Goal: Use online tool/utility: Utilize a website feature to perform a specific function

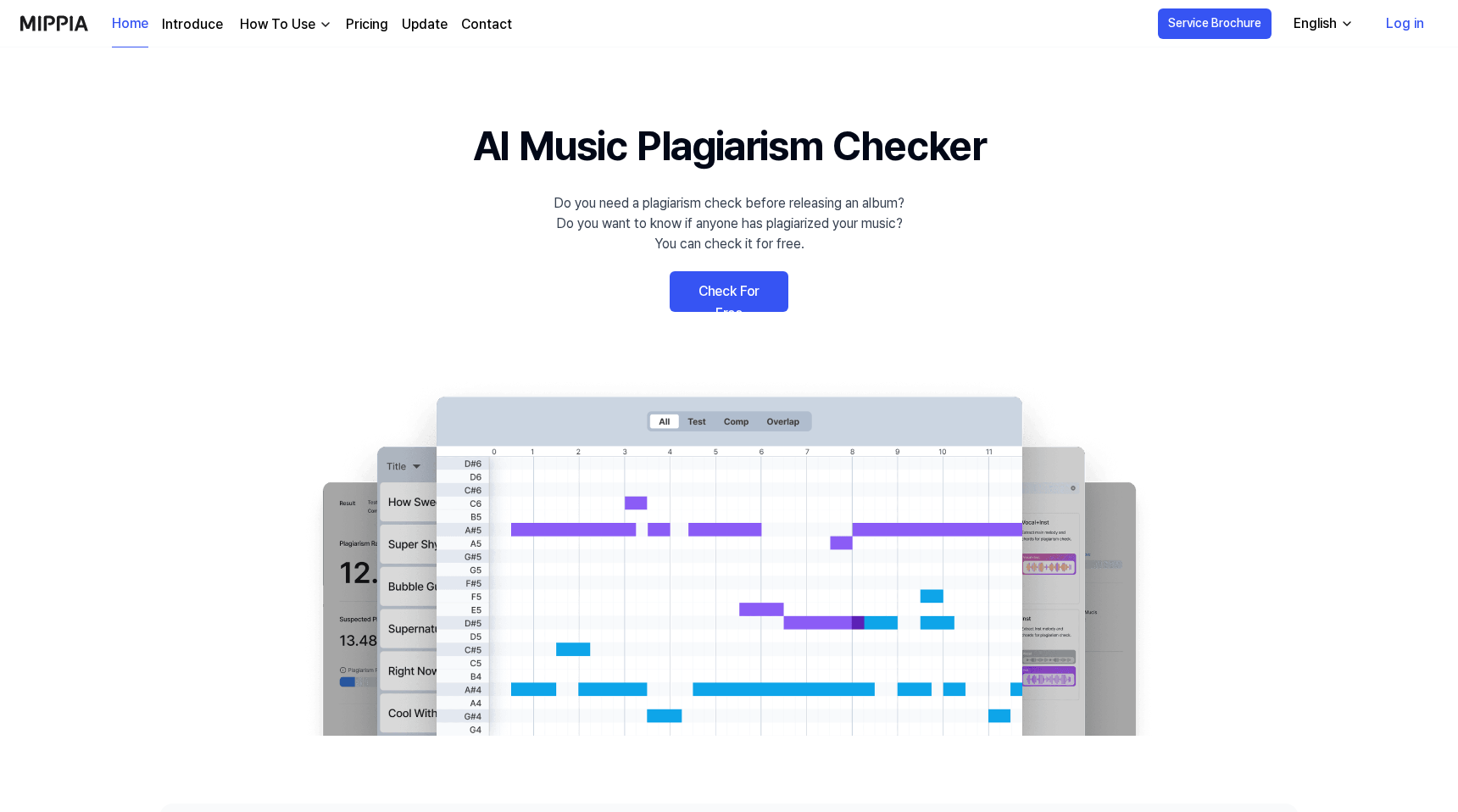
click at [740, 291] on link "Check For Free" at bounding box center [729, 291] width 119 height 40
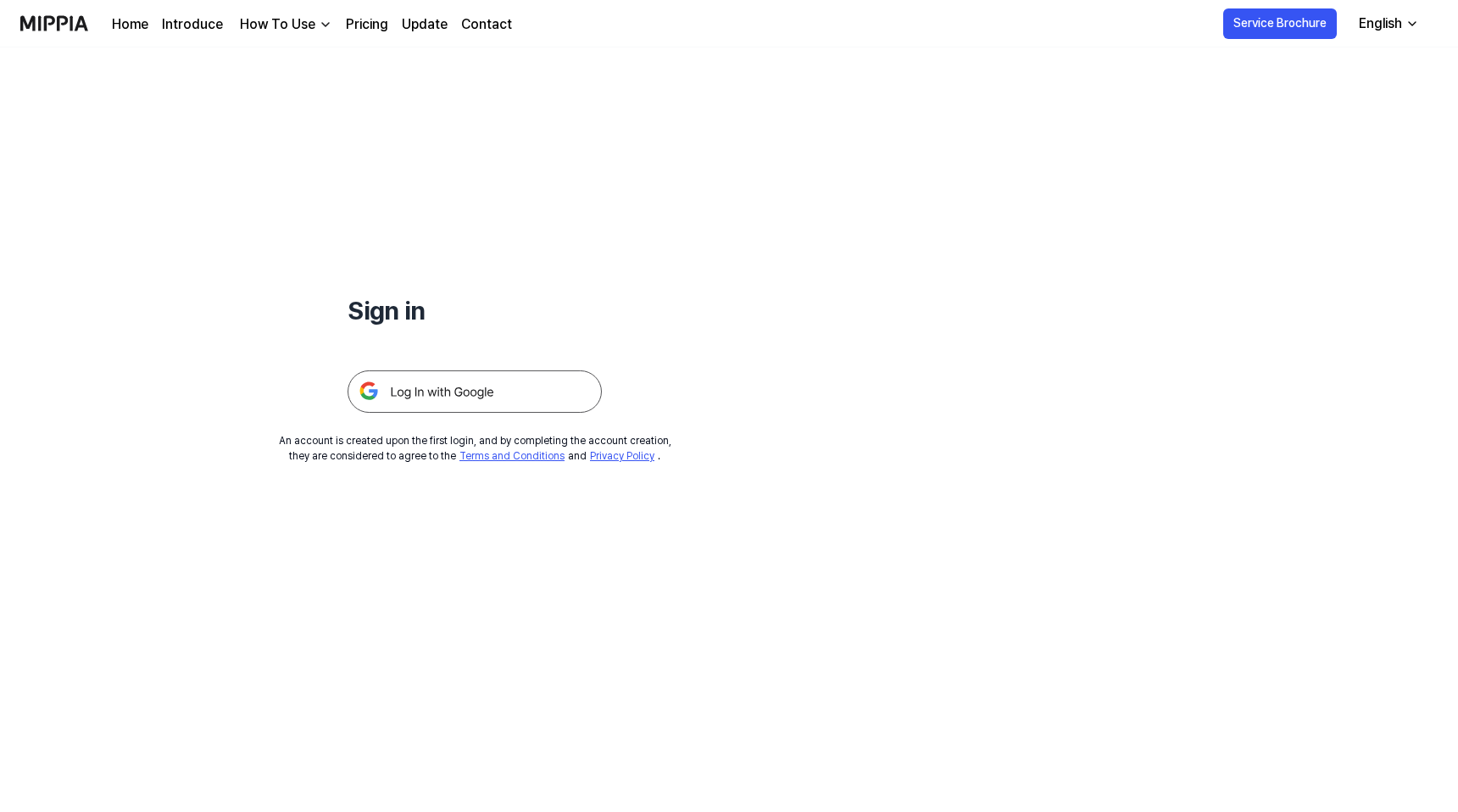
click at [457, 389] on img at bounding box center [474, 391] width 254 height 42
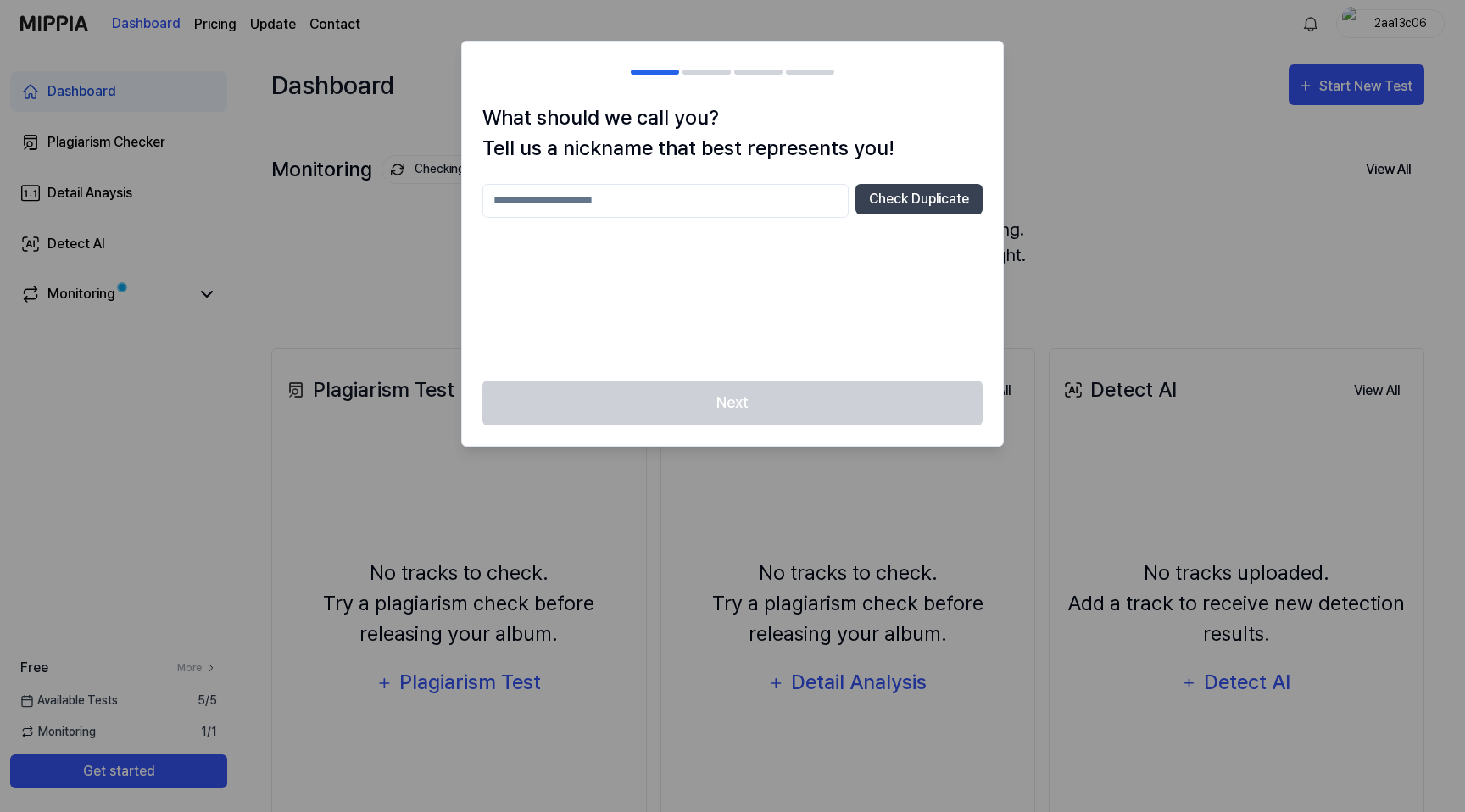
click at [613, 206] on input "text" at bounding box center [665, 200] width 366 height 34
click at [920, 194] on button "Check Duplicate" at bounding box center [919, 198] width 127 height 30
click at [537, 200] on input "*****" at bounding box center [665, 200] width 366 height 34
type input "*******"
click at [907, 186] on button "Check Duplicate" at bounding box center [919, 198] width 127 height 30
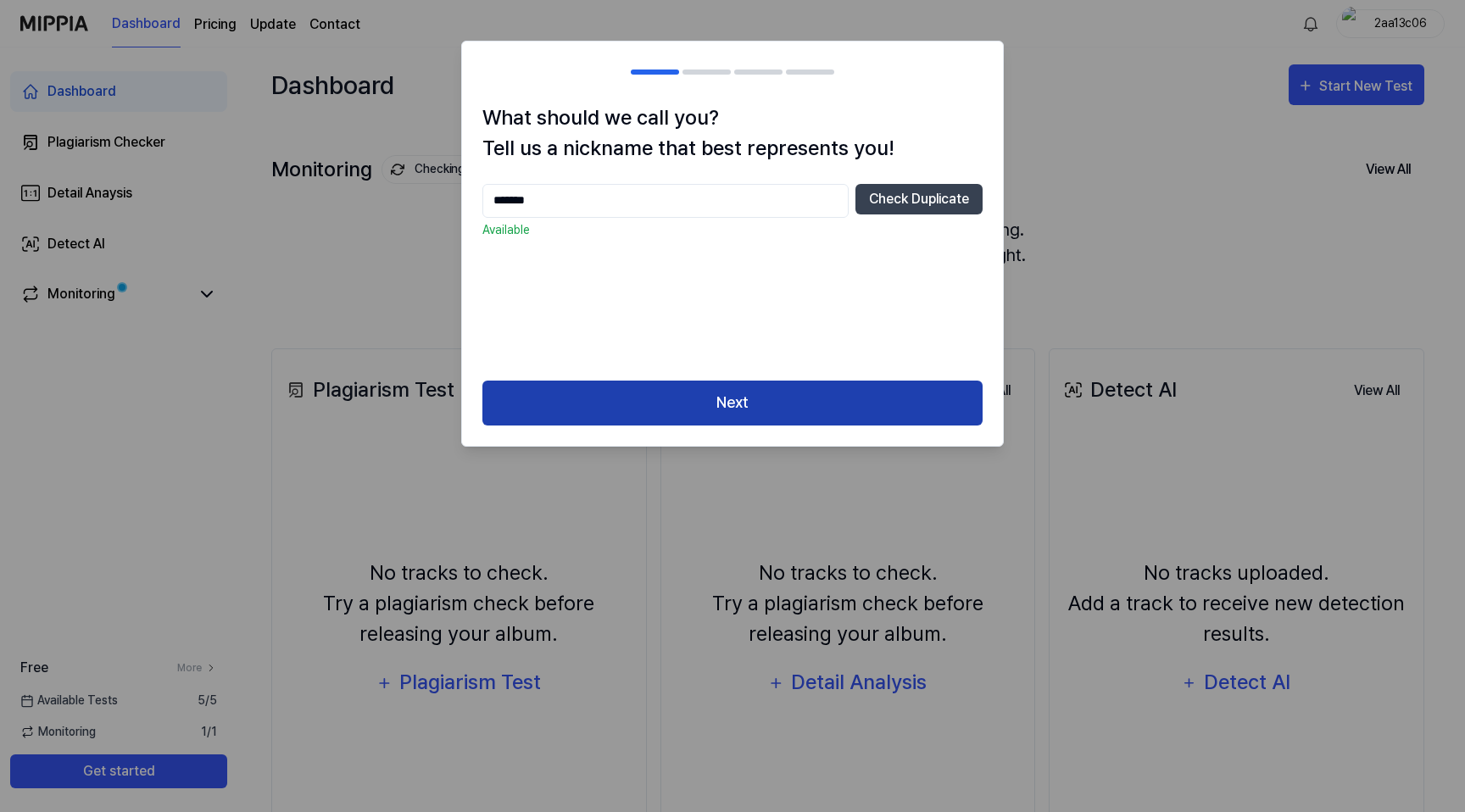
click at [740, 419] on button "Next" at bounding box center [732, 402] width 500 height 45
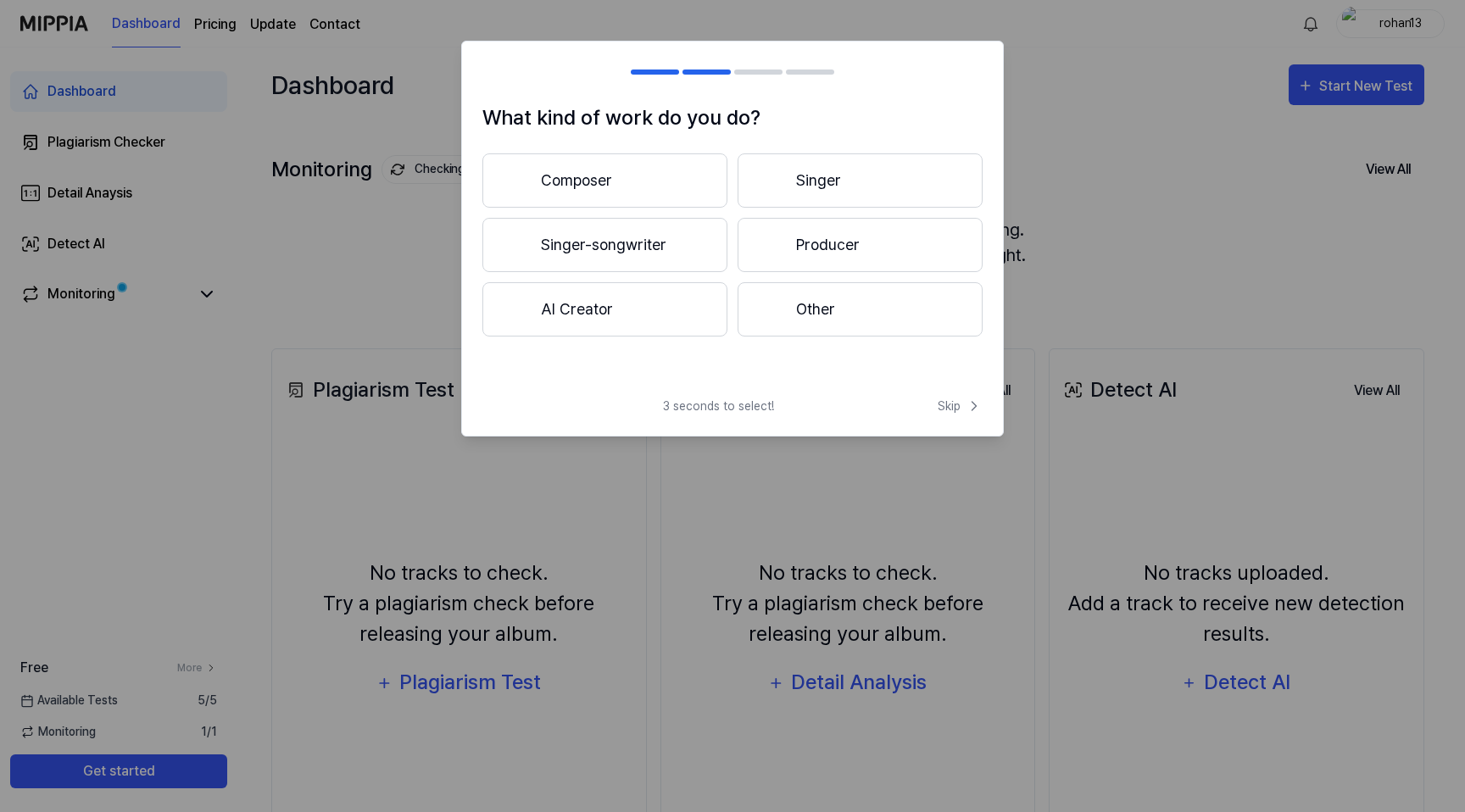
click at [681, 241] on button "Singer-songwriter" at bounding box center [605, 244] width 245 height 54
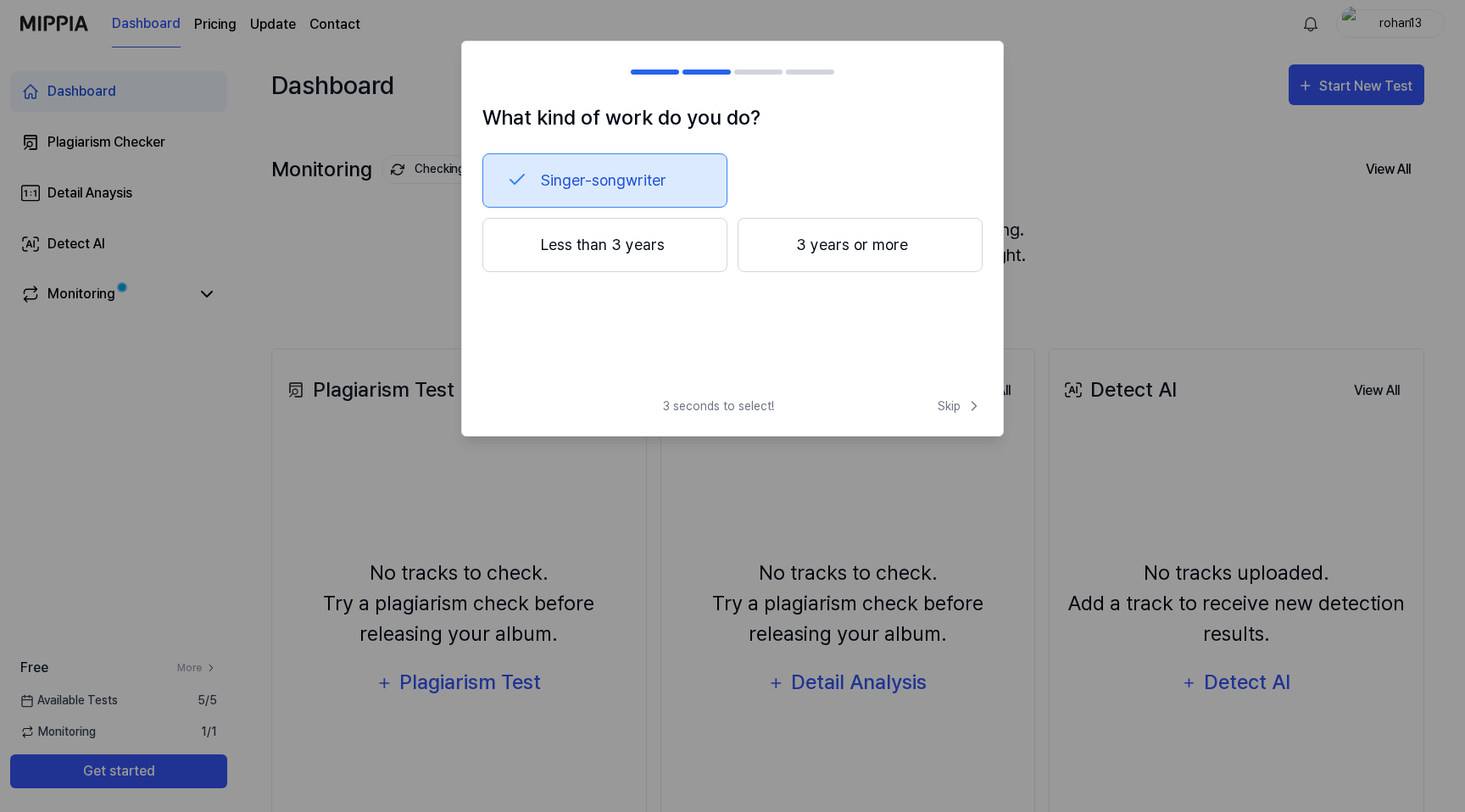
click at [598, 249] on button "Less than 3 years" at bounding box center [605, 244] width 245 height 54
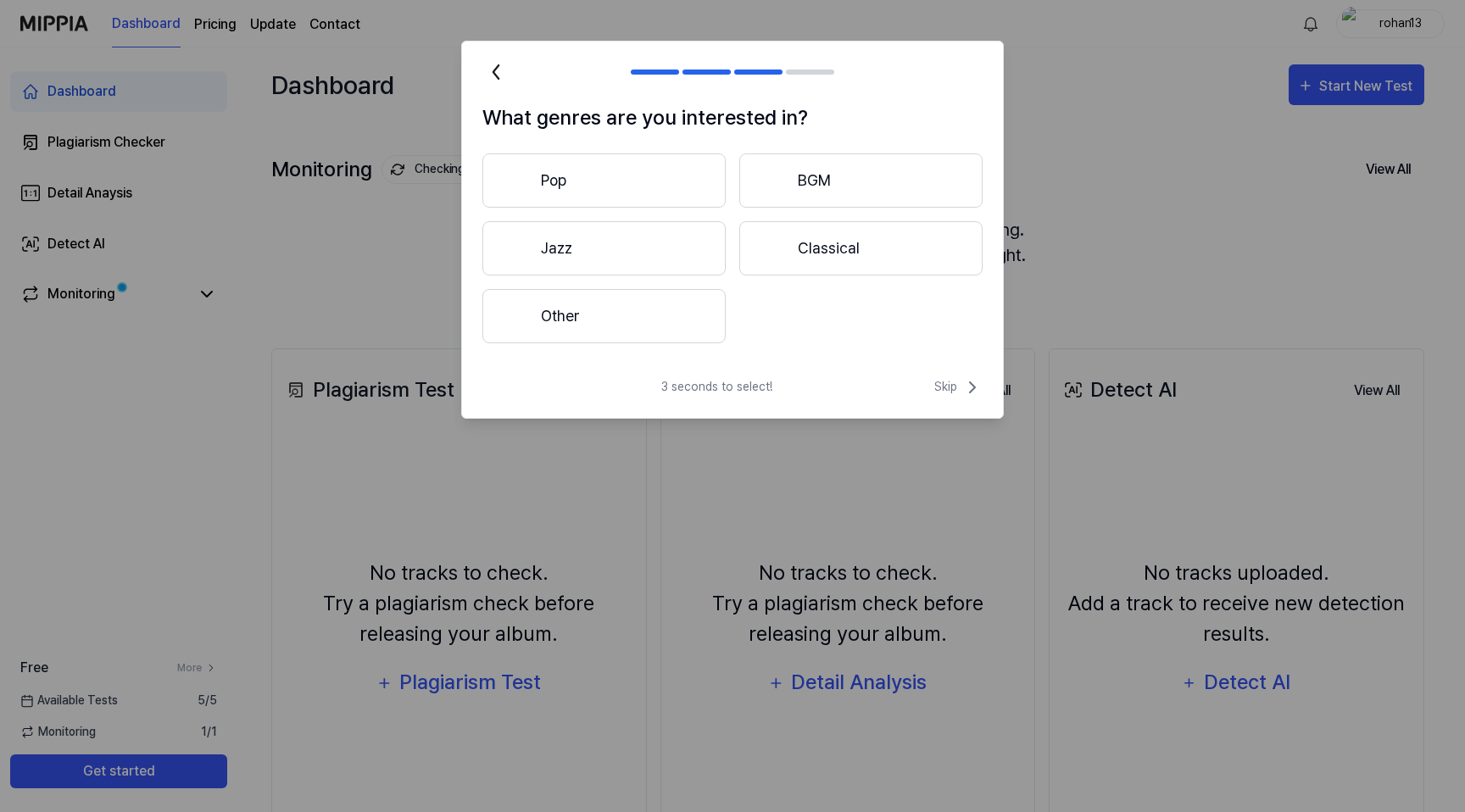
click at [627, 186] on button "Pop" at bounding box center [604, 180] width 244 height 54
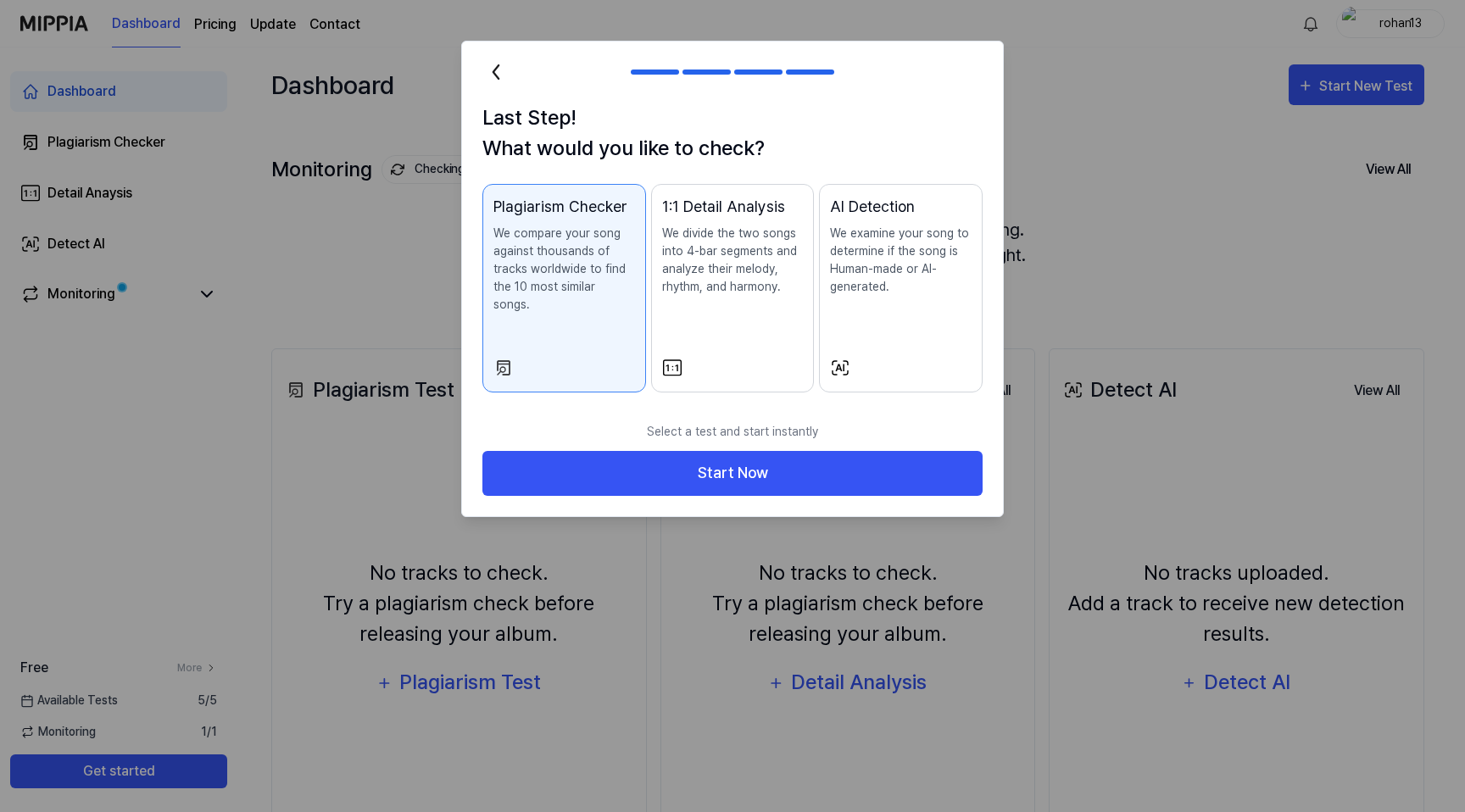
click at [739, 293] on p "We divide the two songs into 4-bar segments and analyze their melody, rhythm, a…" at bounding box center [732, 259] width 142 height 71
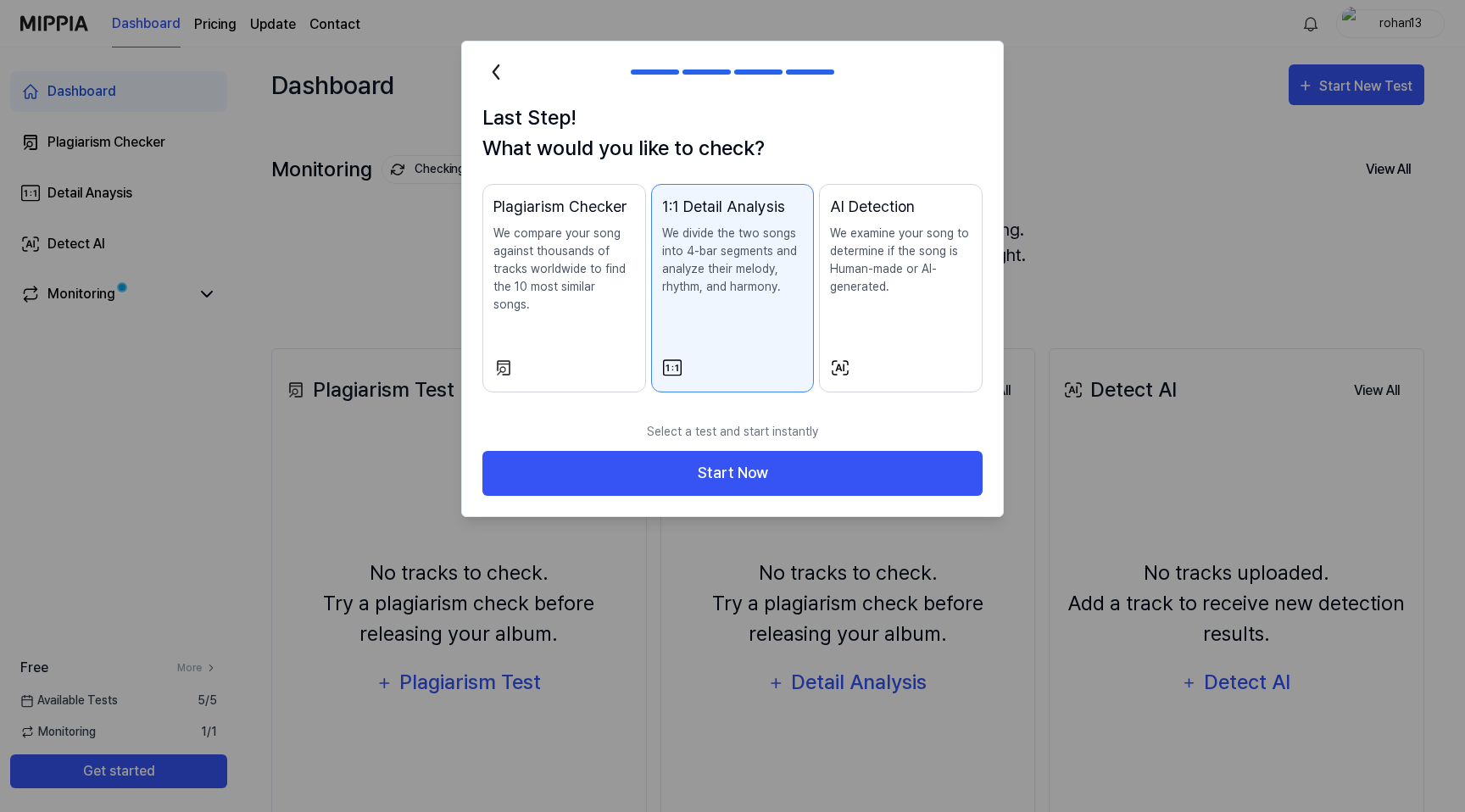
click at [595, 267] on p "We compare your song against thousands of tracks worldwide to find the 10 most …" at bounding box center [564, 268] width 142 height 89
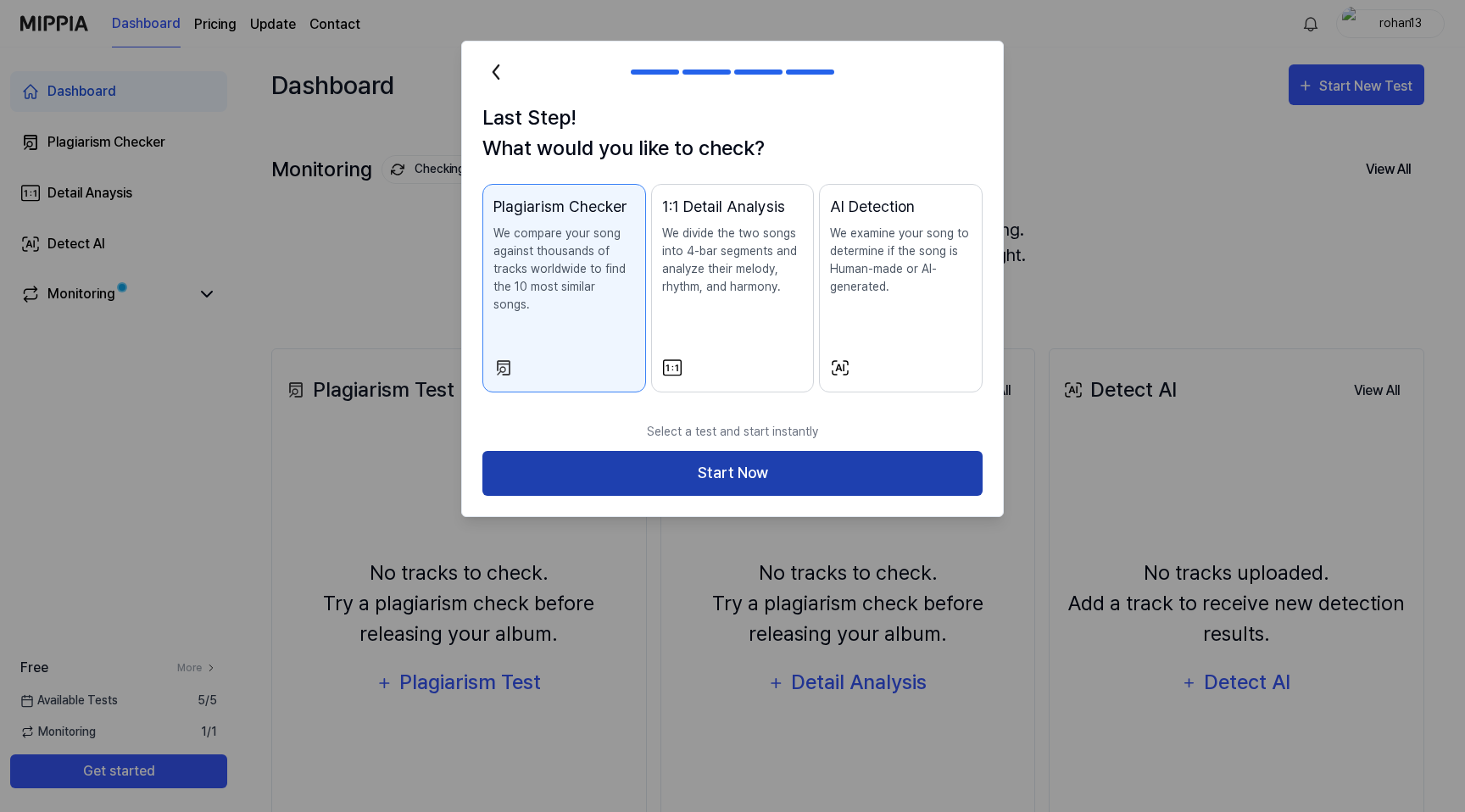
click at [795, 451] on button "Start Now" at bounding box center [732, 473] width 500 height 45
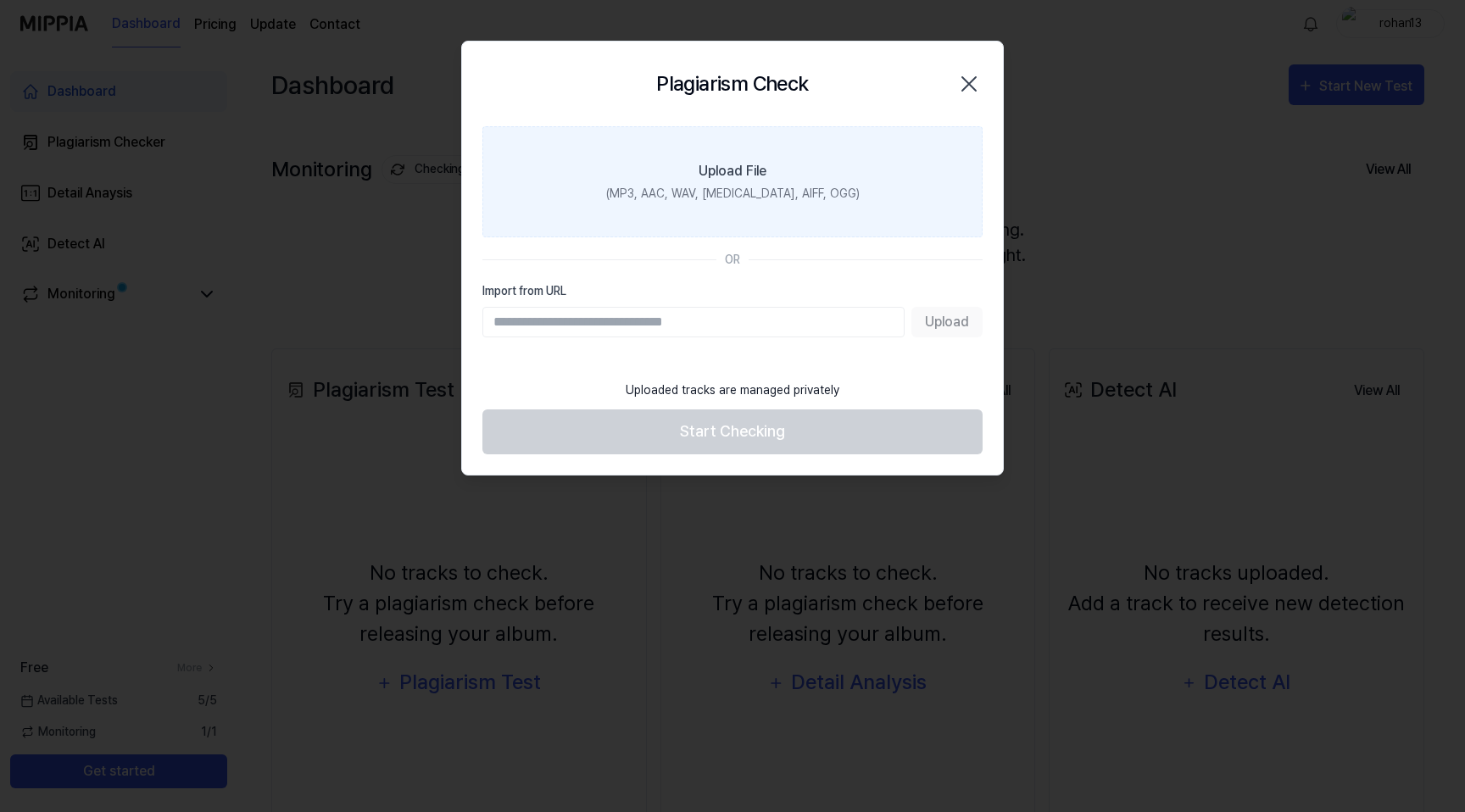
click at [713, 148] on label "Upload File (MP3, AAC, WAV, FLAC, AIFF, OGG)" at bounding box center [732, 181] width 500 height 111
click at [0, 0] on input "Upload File (MP3, AAC, WAV, FLAC, AIFF, OGG)" at bounding box center [0, 0] width 0 height 0
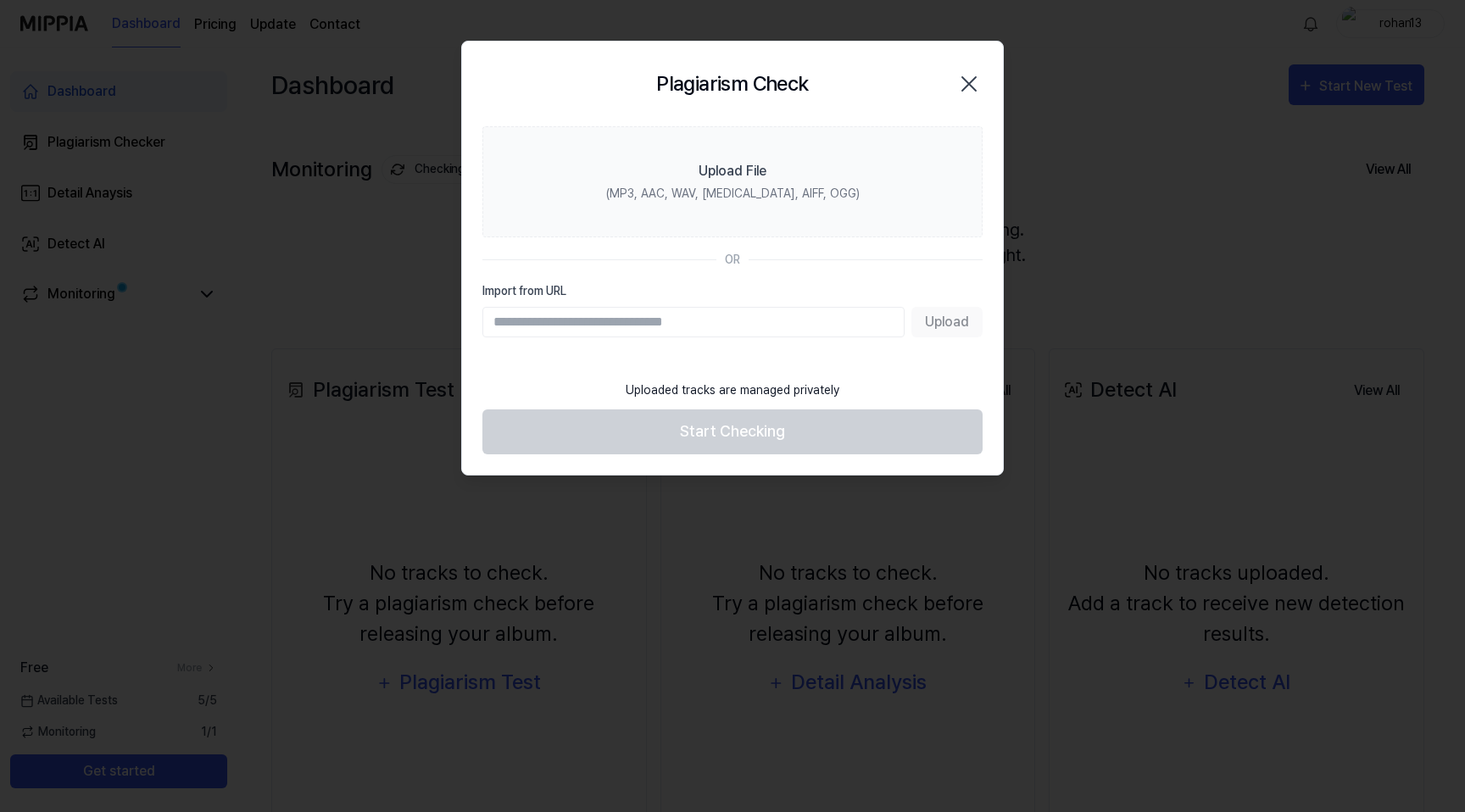
click at [724, 324] on input "Import from URL" at bounding box center [693, 321] width 422 height 30
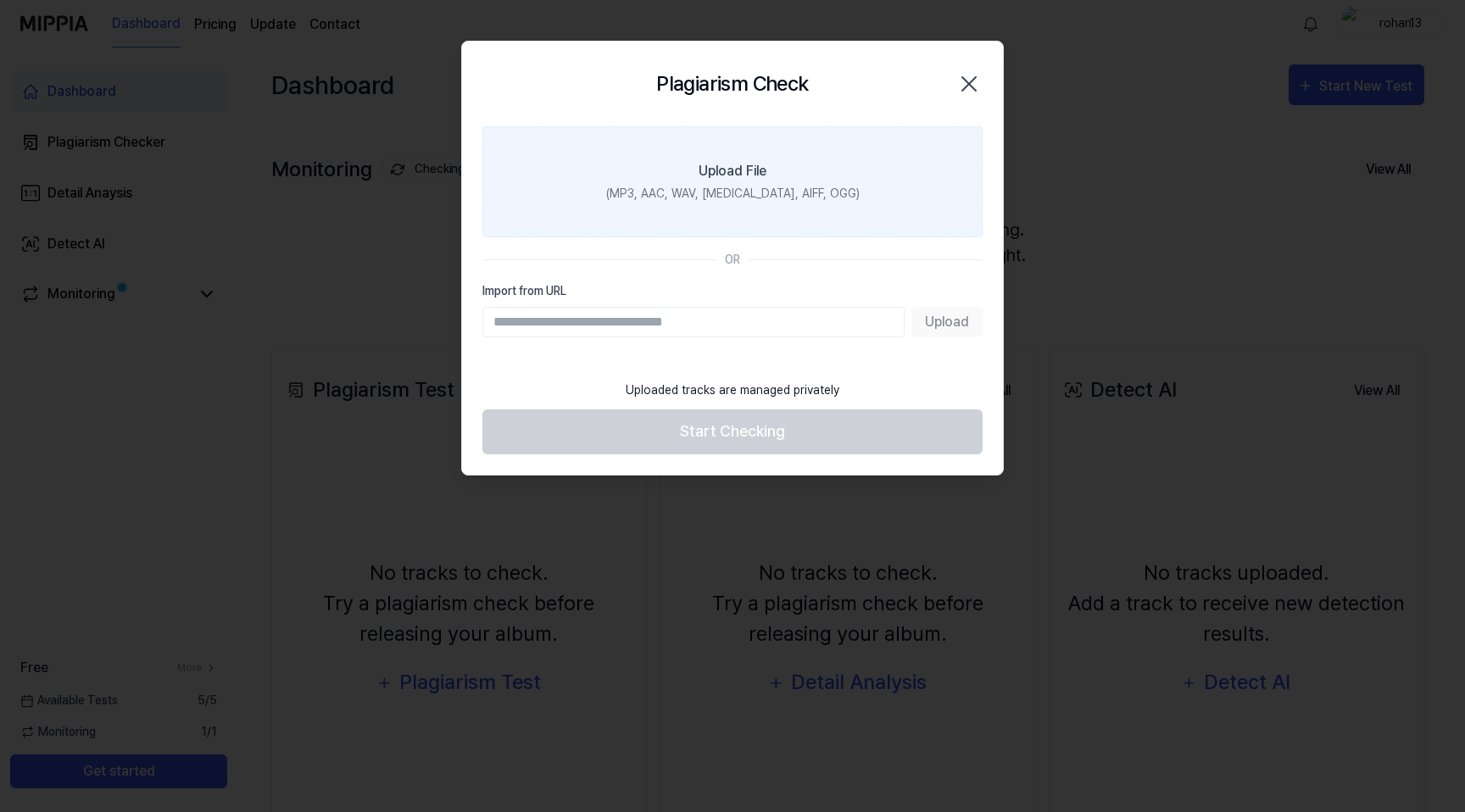
click at [755, 196] on div "(MP3, AAC, WAV, FLAC, AIFF, OGG)" at bounding box center [733, 193] width 254 height 17
click at [0, 0] on input "Upload File (MP3, AAC, WAV, FLAC, AIFF, OGG)" at bounding box center [0, 0] width 0 height 0
click at [719, 174] on div "Upload File" at bounding box center [732, 171] width 68 height 20
click at [0, 0] on input "Upload File (MP3, AAC, WAV, FLAC, AIFF, OGG)" at bounding box center [0, 0] width 0 height 0
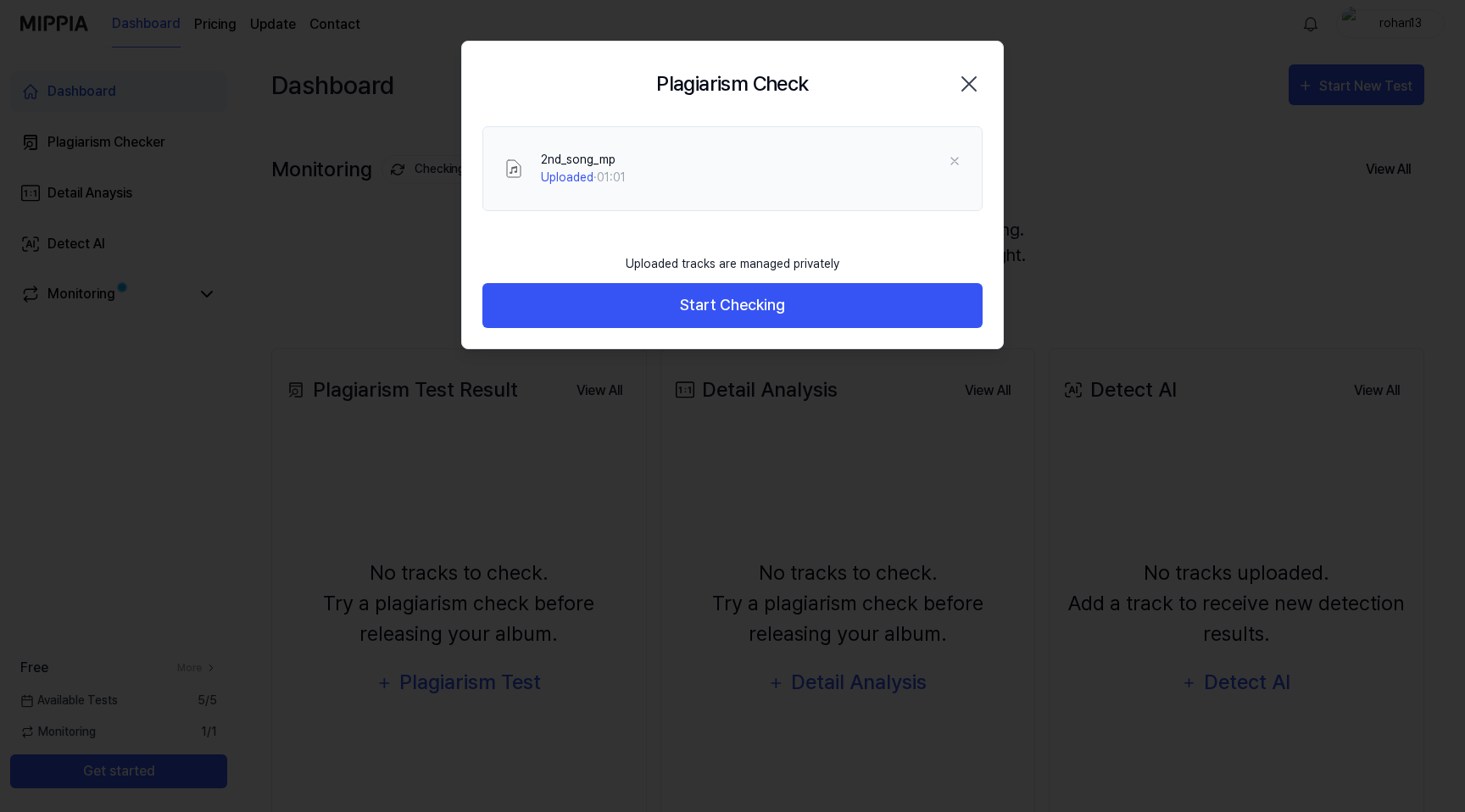
click at [764, 279] on div "Uploaded tracks are managed privately" at bounding box center [732, 265] width 234 height 39
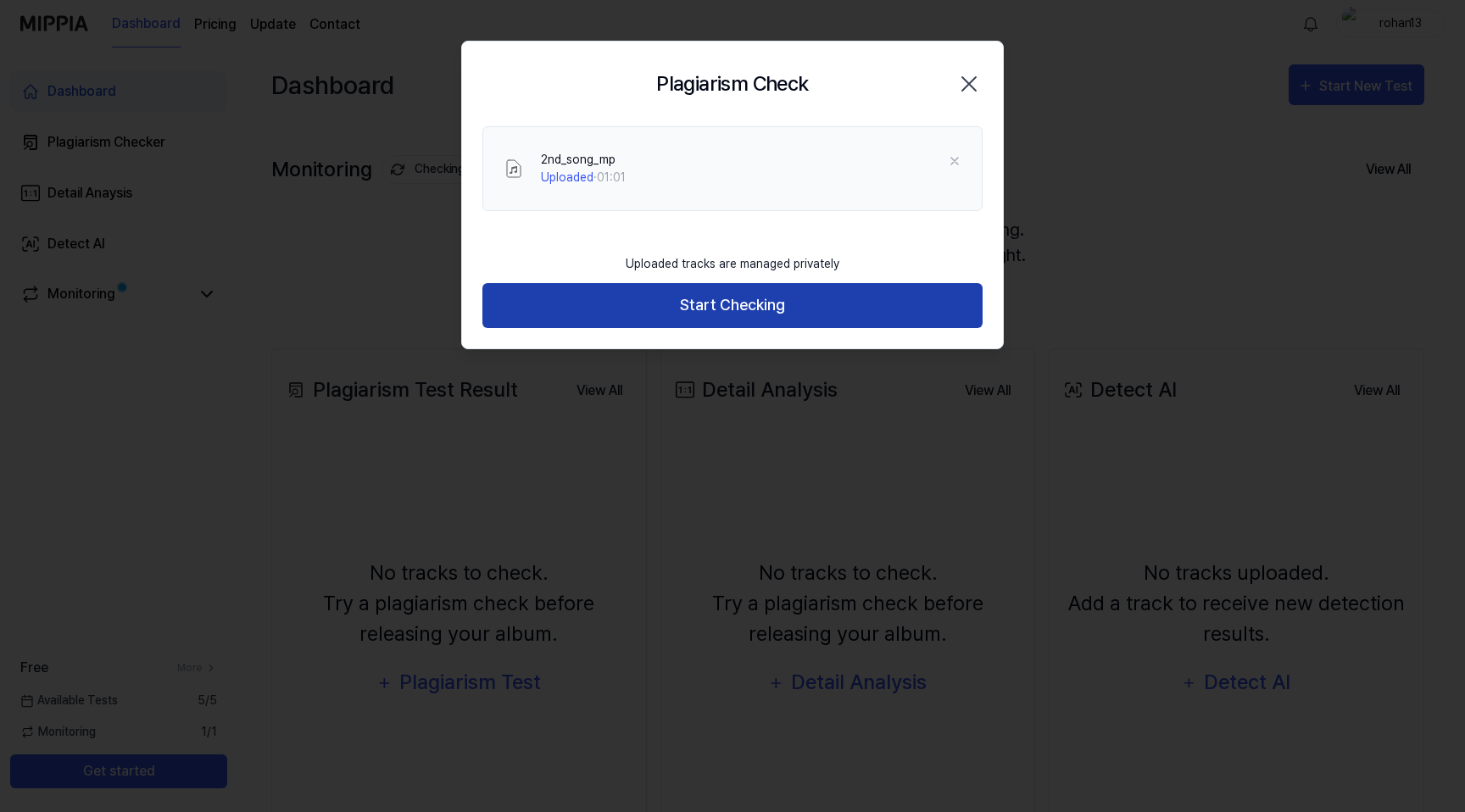
click at [754, 296] on button "Start Checking" at bounding box center [732, 305] width 500 height 45
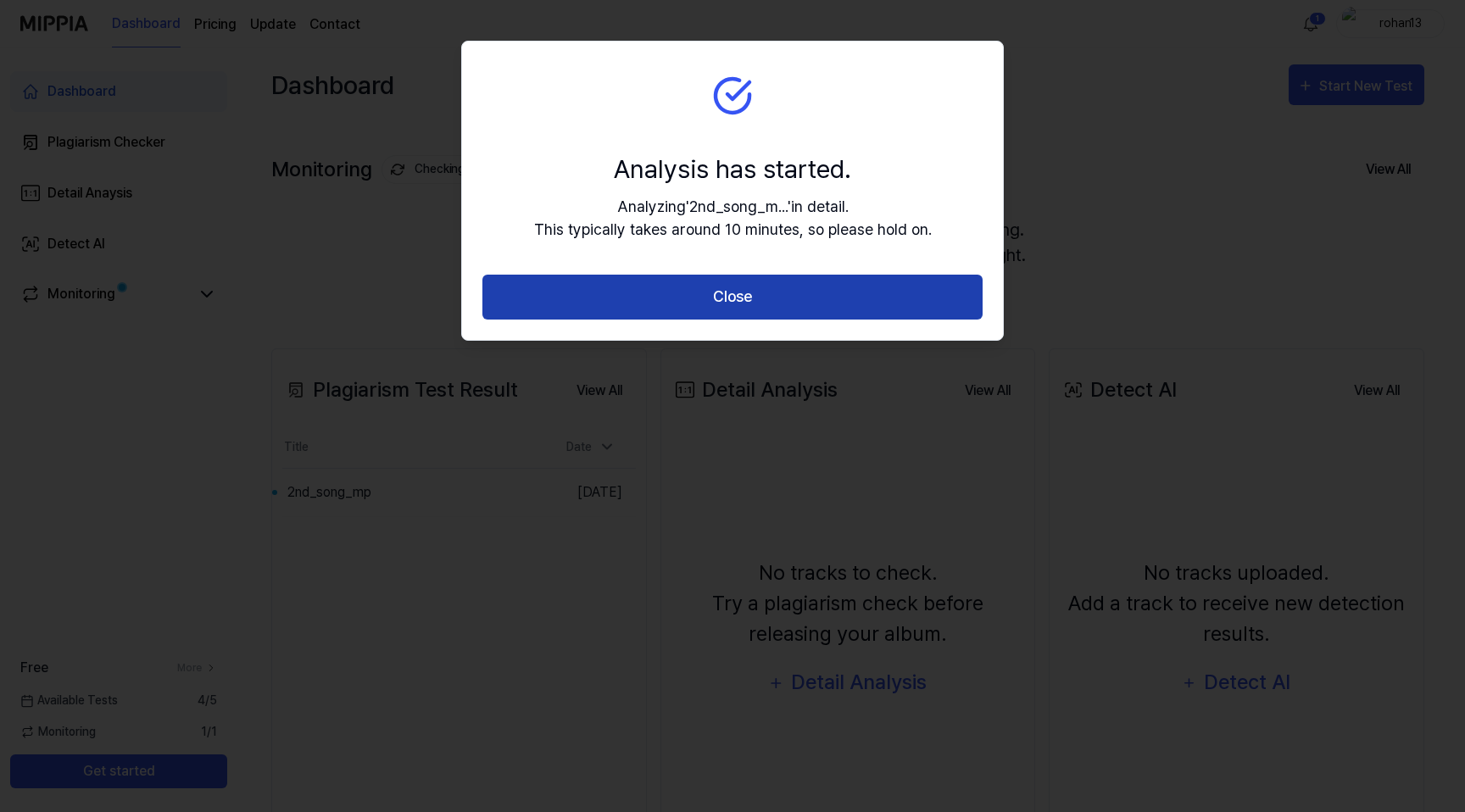
click at [711, 303] on button "Close" at bounding box center [732, 297] width 500 height 45
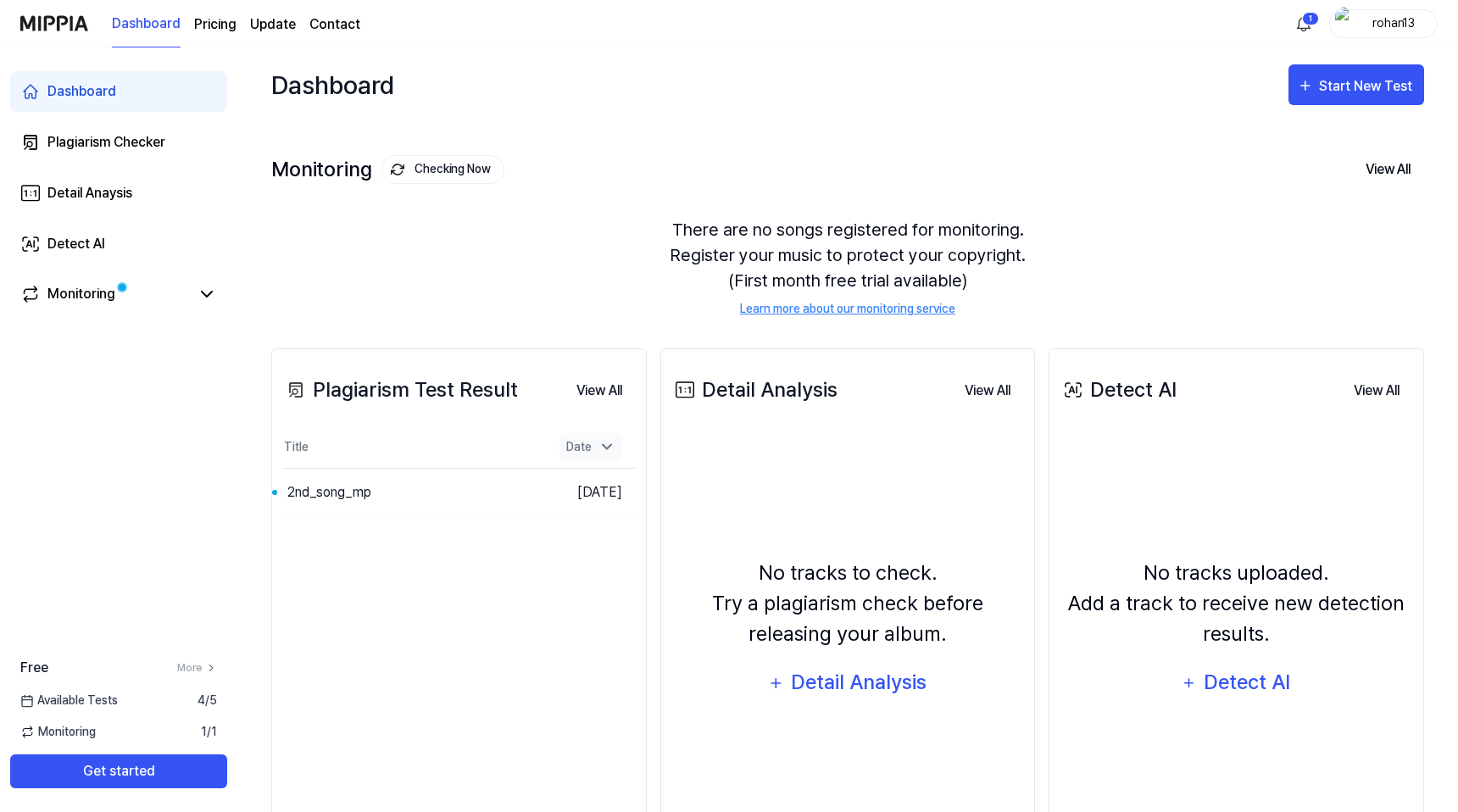
click at [606, 446] on icon at bounding box center [606, 446] width 8 height 5
click at [331, 485] on div "2nd_song_mp" at bounding box center [329, 492] width 84 height 20
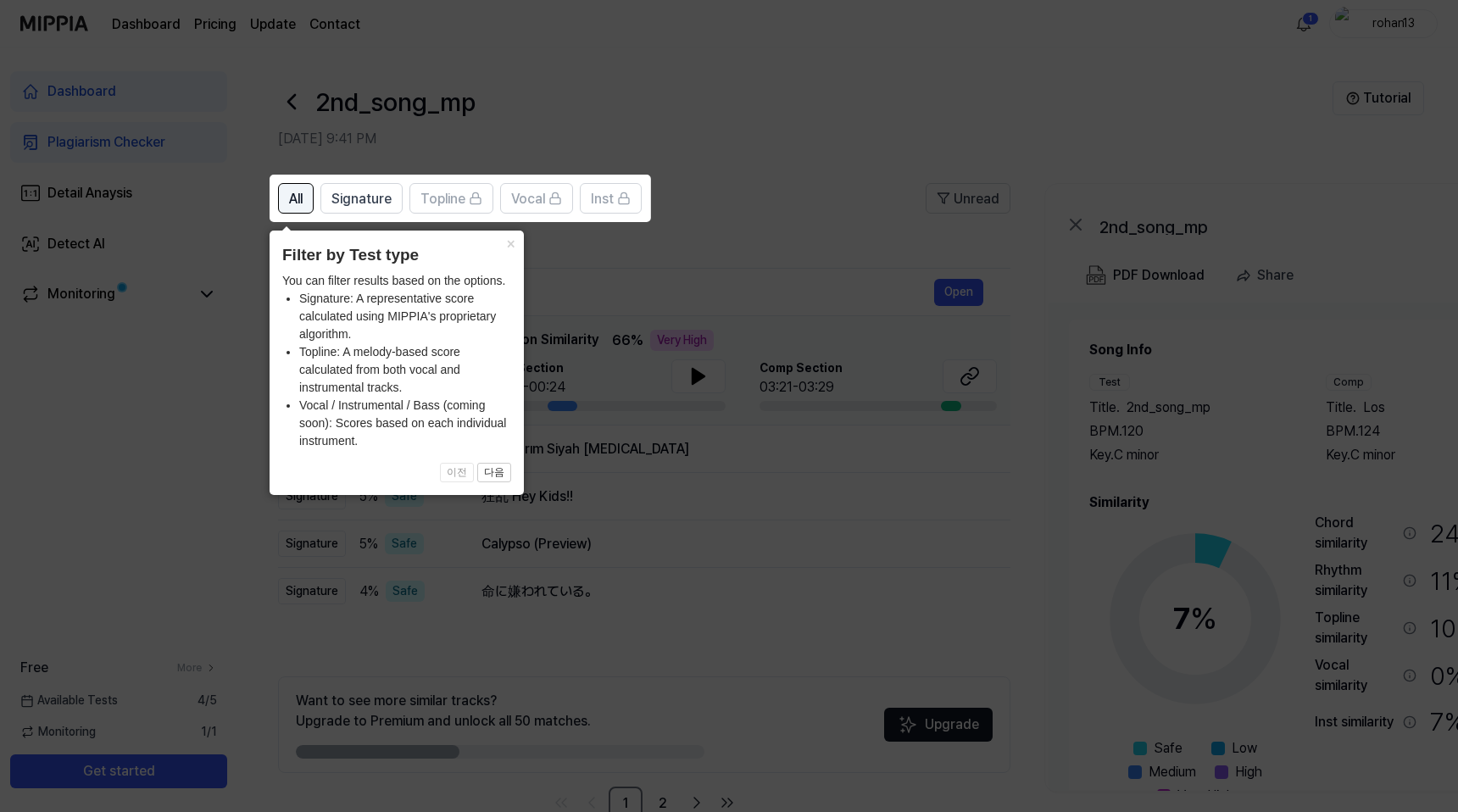
click at [285, 191] on button "All" at bounding box center [296, 197] width 36 height 30
click at [508, 244] on button "×" at bounding box center [511, 242] width 28 height 24
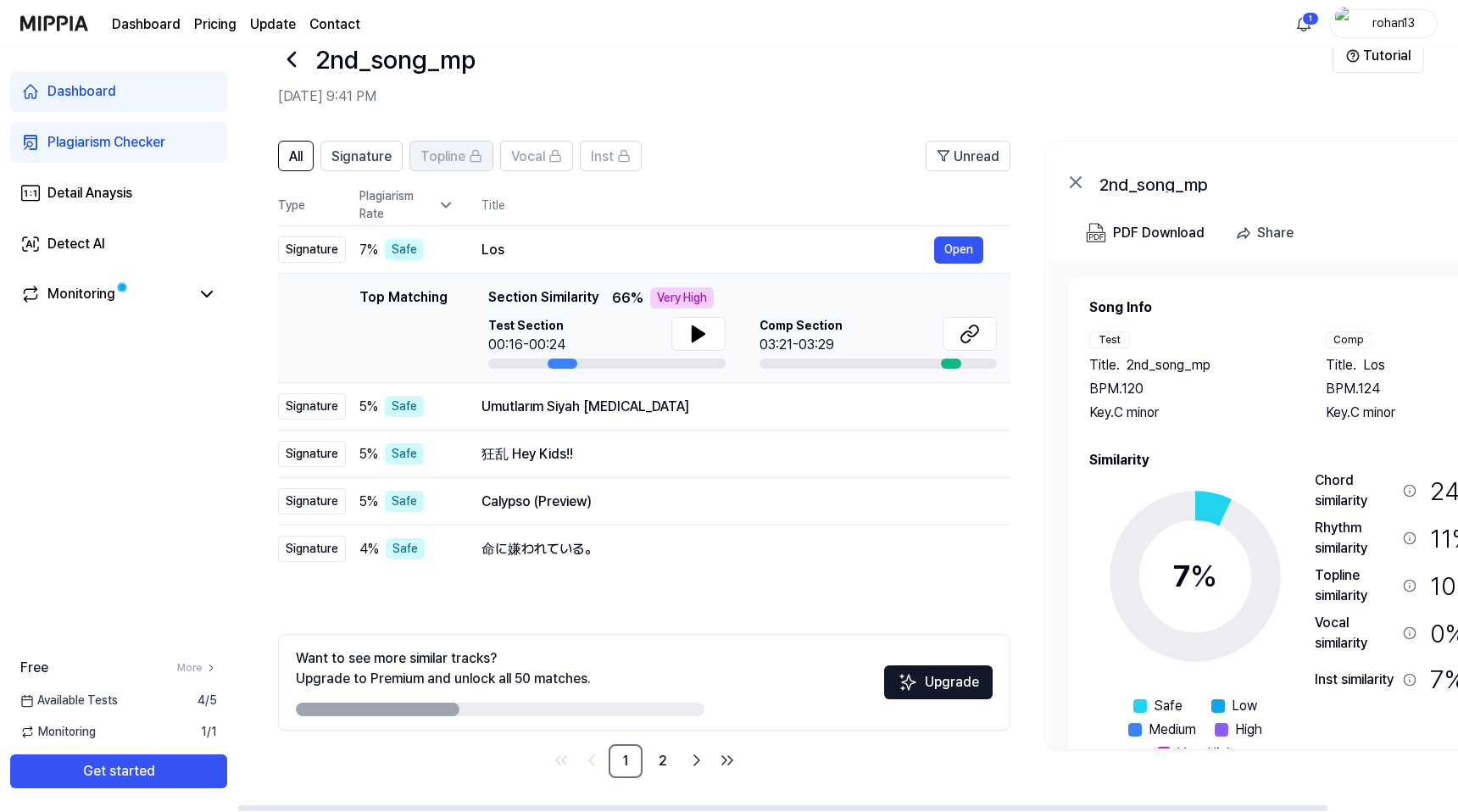
click at [432, 152] on span "Topline" at bounding box center [443, 157] width 45 height 20
click at [368, 152] on span "Signature" at bounding box center [361, 157] width 60 height 20
click at [656, 761] on link "2" at bounding box center [662, 761] width 34 height 34
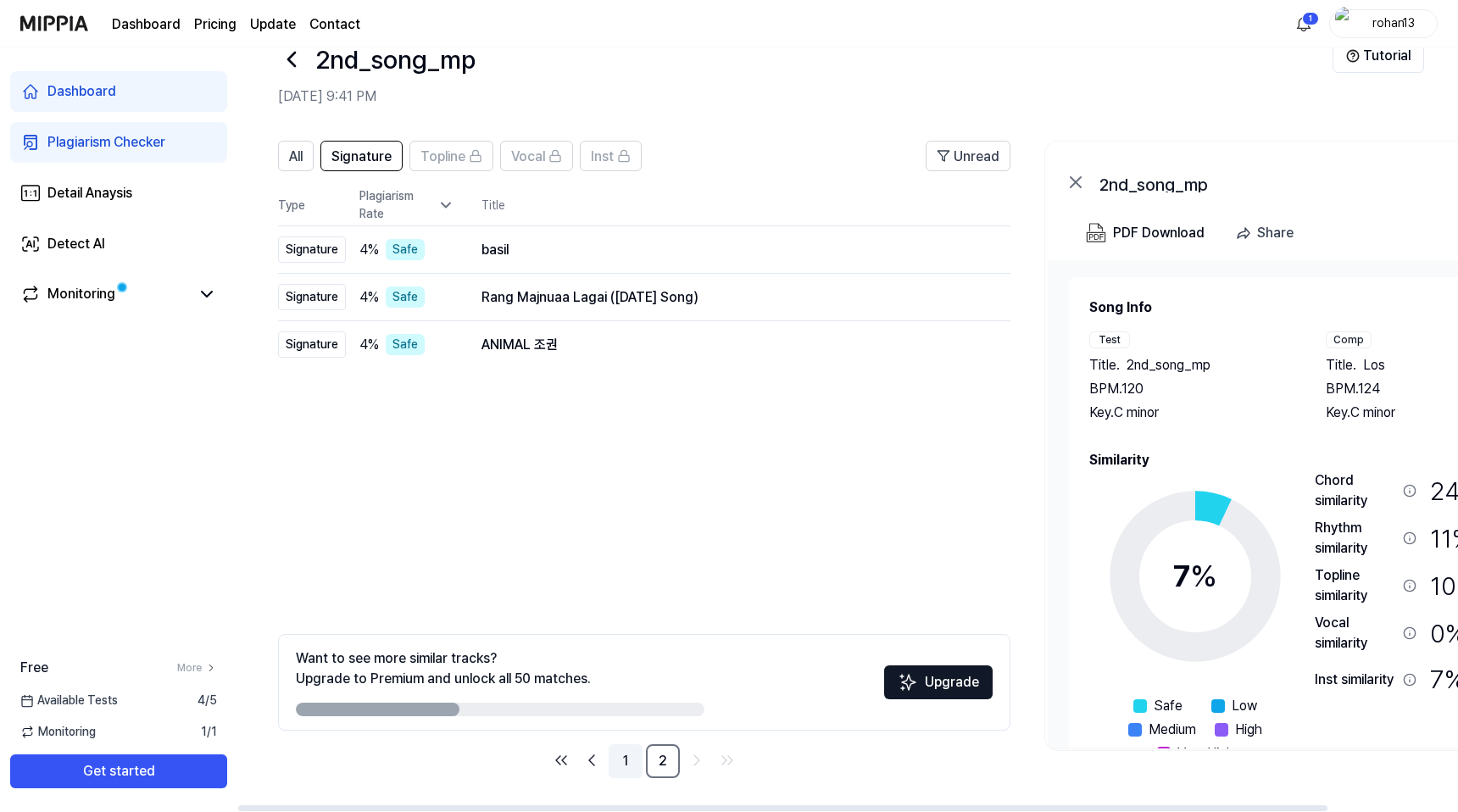
click at [620, 752] on link "1" at bounding box center [625, 761] width 34 height 34
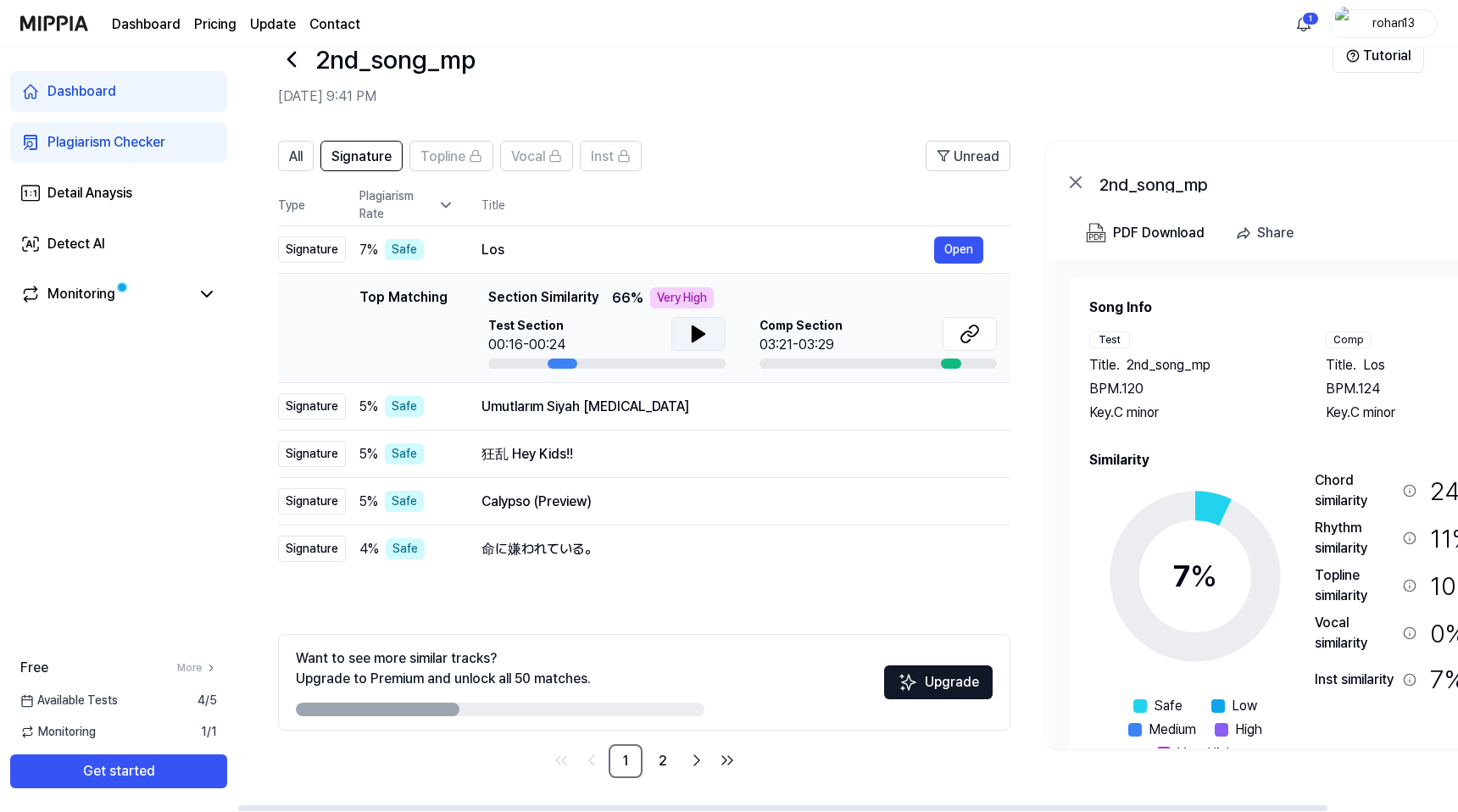
click at [689, 330] on icon at bounding box center [698, 333] width 20 height 20
click at [969, 341] on icon at bounding box center [969, 333] width 20 height 20
click at [972, 337] on icon at bounding box center [969, 333] width 20 height 20
click at [690, 317] on button at bounding box center [698, 333] width 54 height 34
click at [313, 455] on div "Signature" at bounding box center [312, 454] width 68 height 27
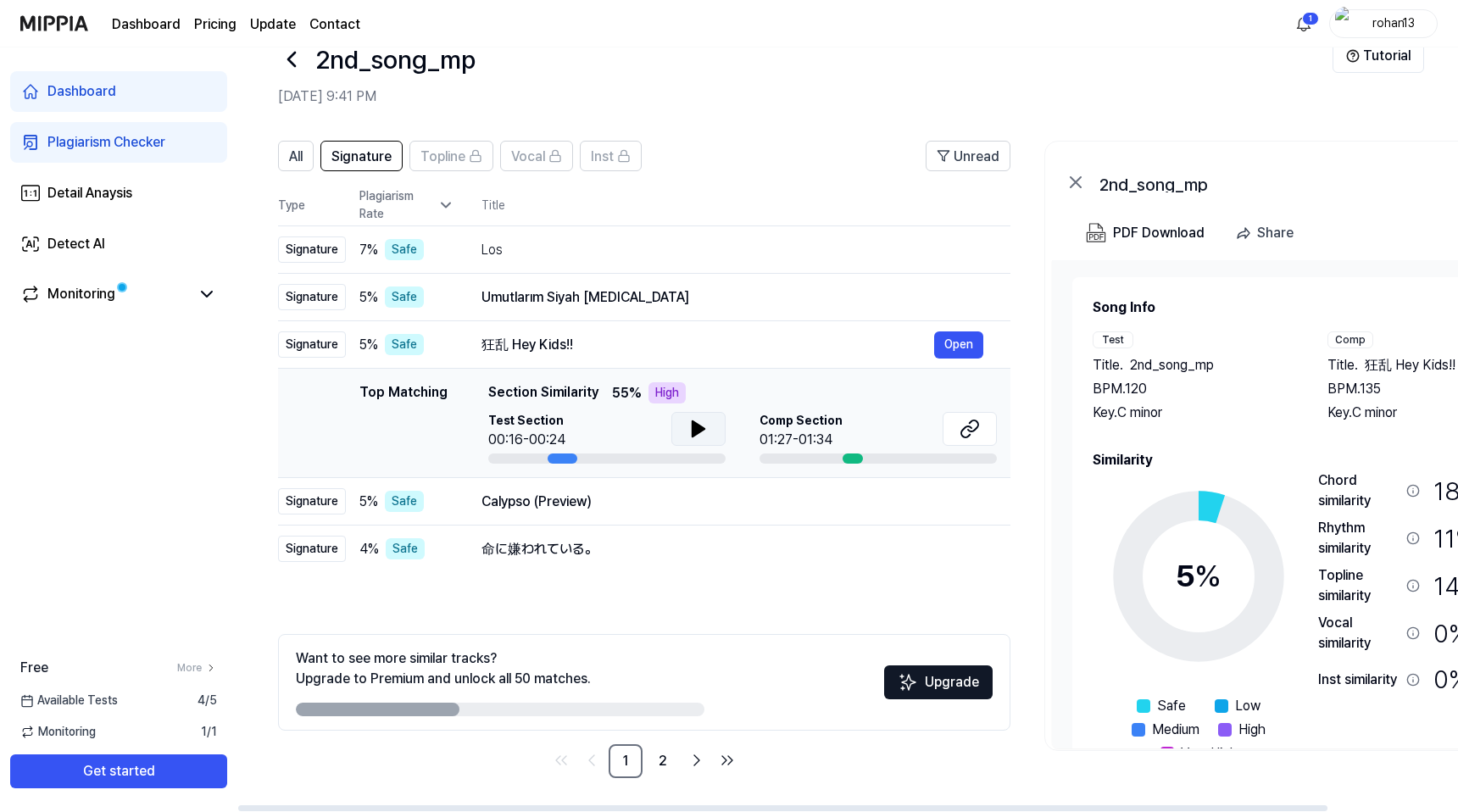
click at [699, 434] on icon at bounding box center [698, 429] width 20 height 20
click at [700, 434] on icon at bounding box center [702, 428] width 4 height 14
click at [966, 444] on button at bounding box center [969, 428] width 54 height 34
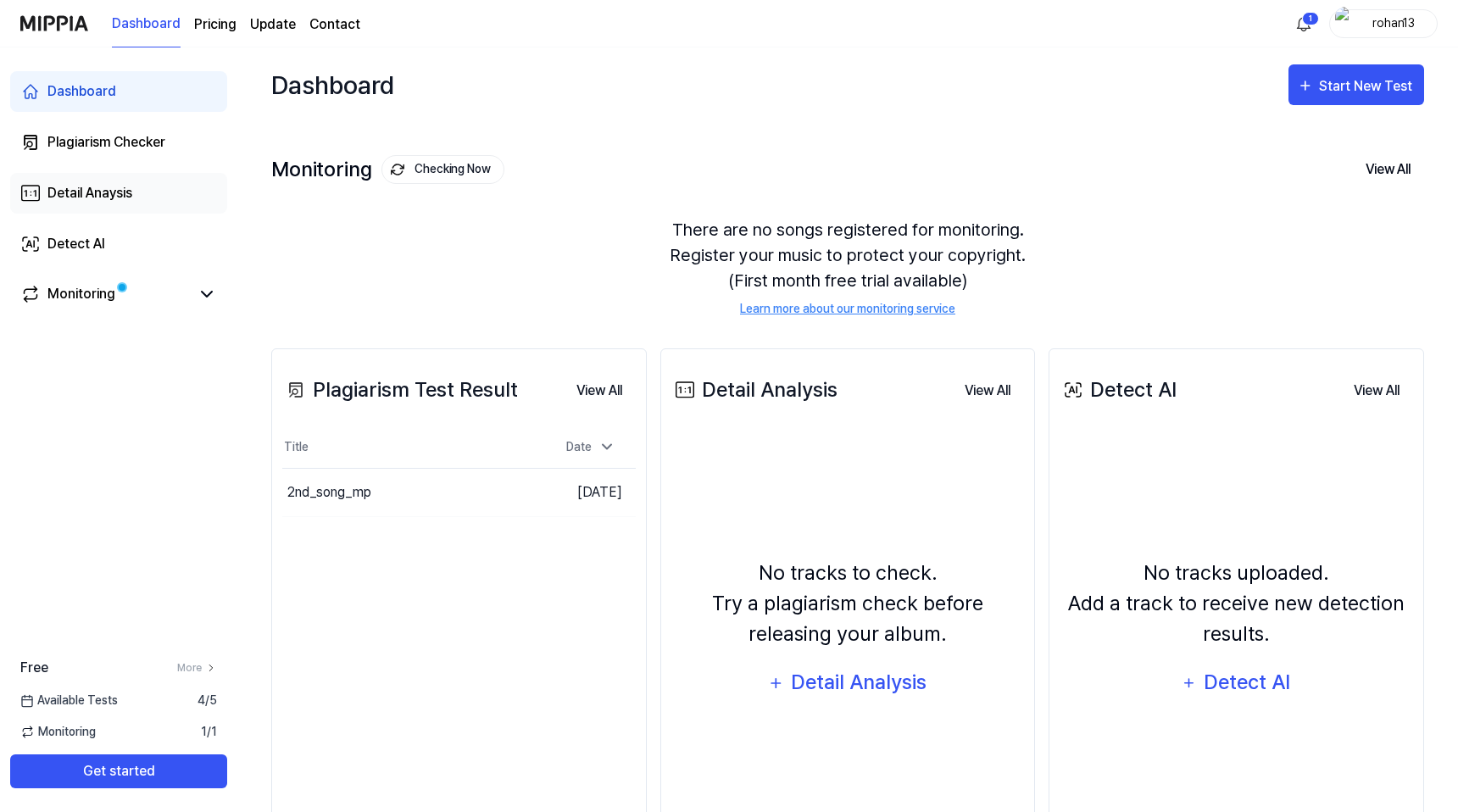
click at [106, 199] on div "Detail Anaysis" at bounding box center [90, 193] width 85 height 20
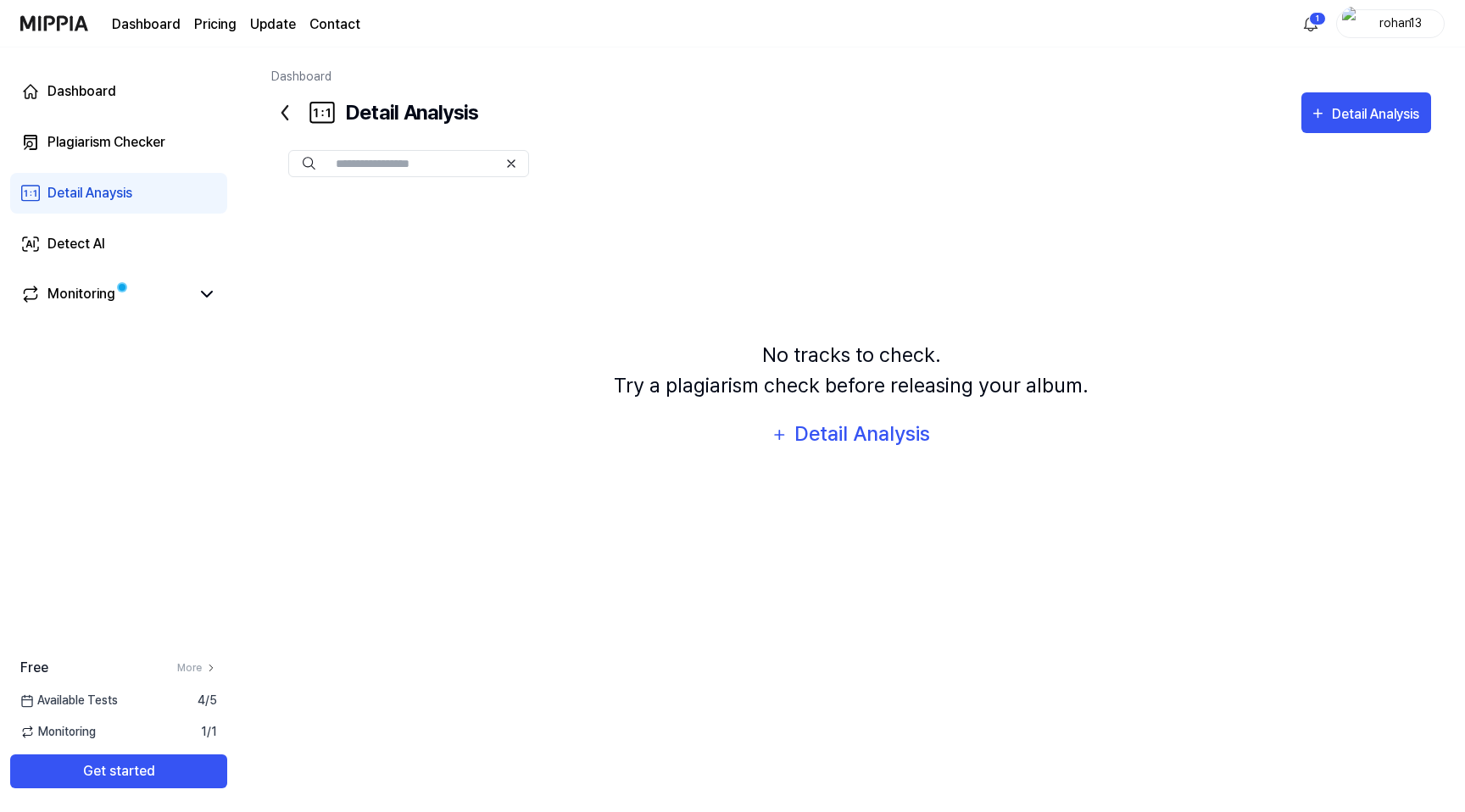
click at [282, 113] on icon at bounding box center [285, 112] width 6 height 14
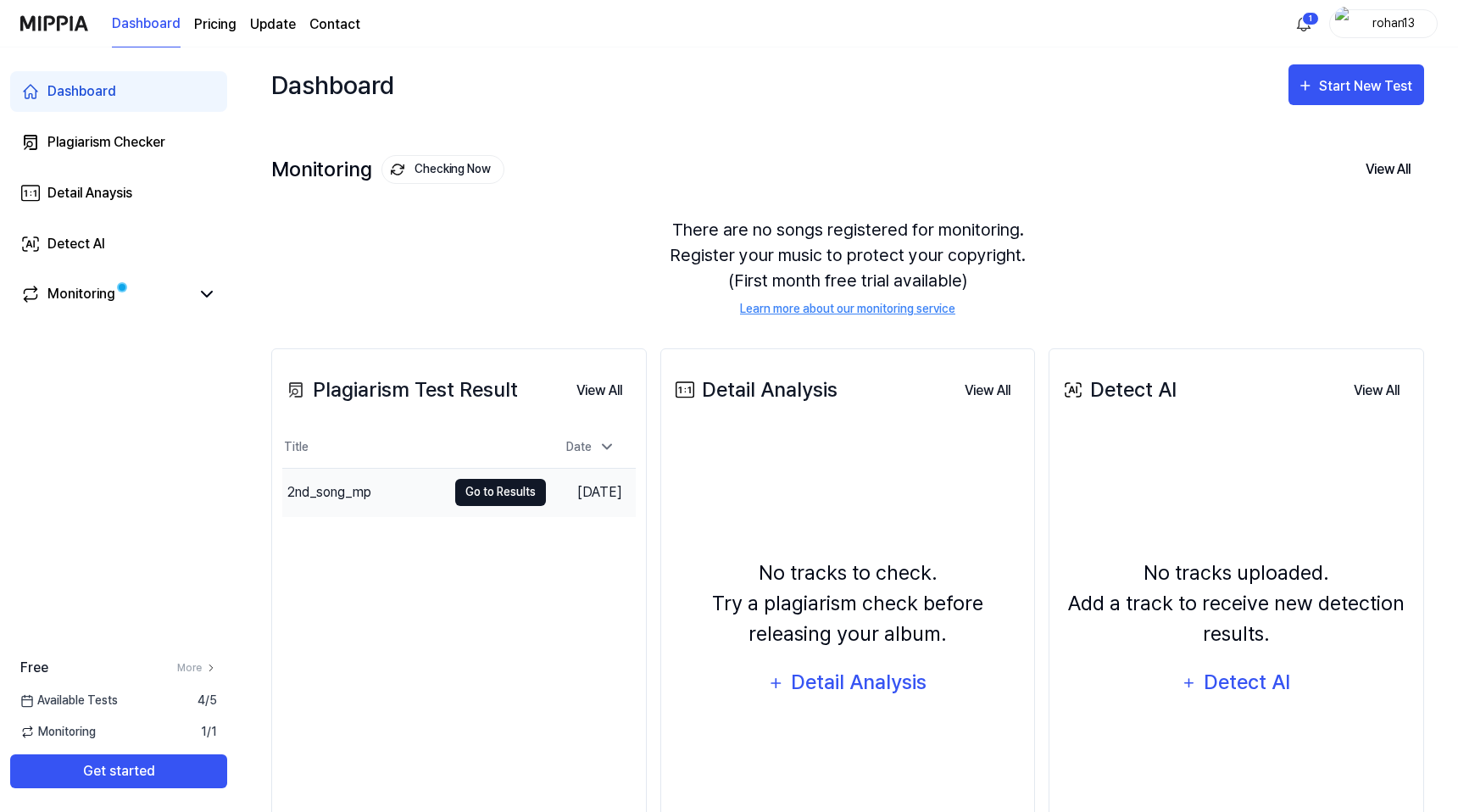
click at [455, 495] on button "Go to Results" at bounding box center [500, 492] width 91 height 28
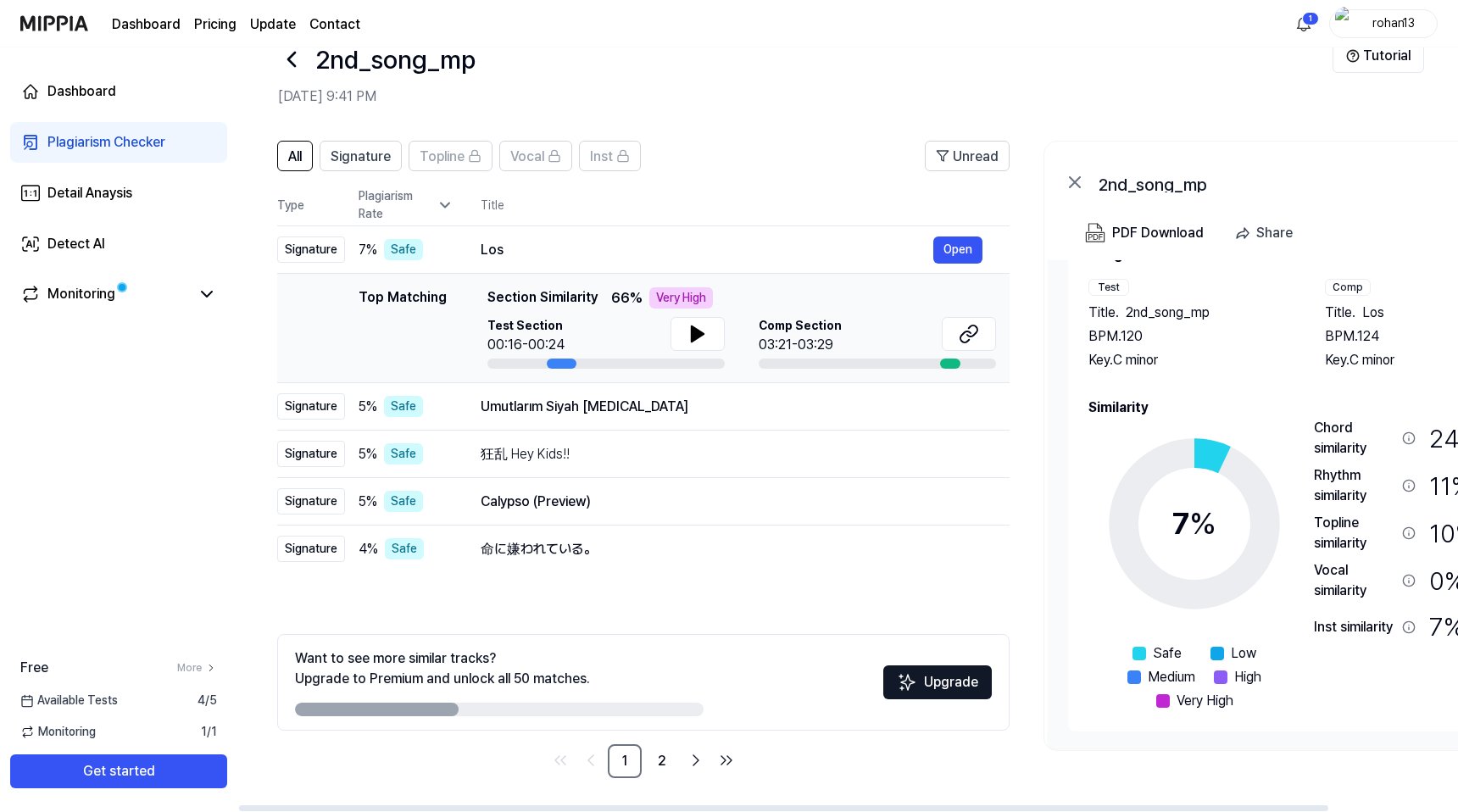
scroll to position [6, 0]
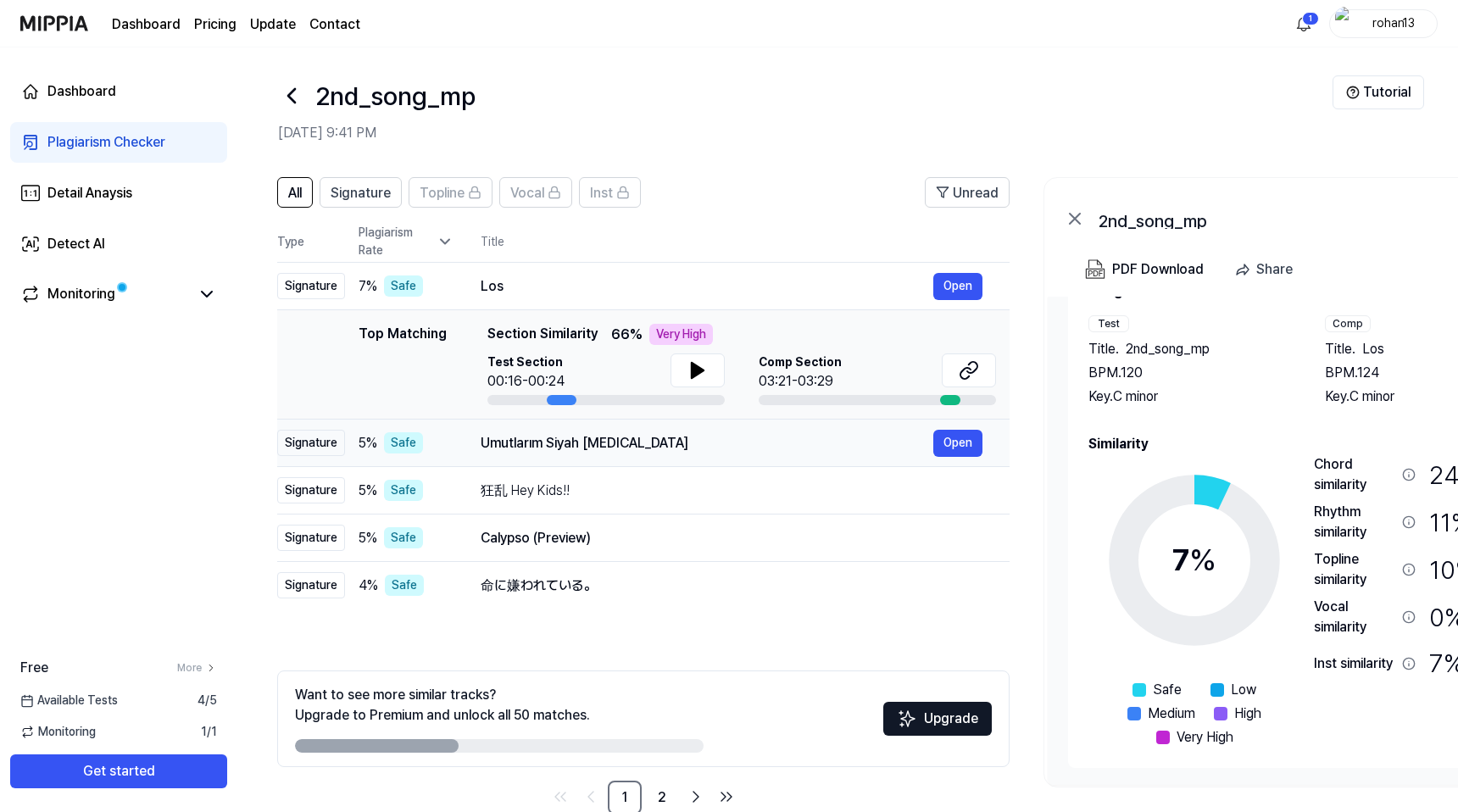
click at [527, 438] on div "Umutlarım Siyah [MEDICAL_DATA]" at bounding box center [706, 443] width 453 height 20
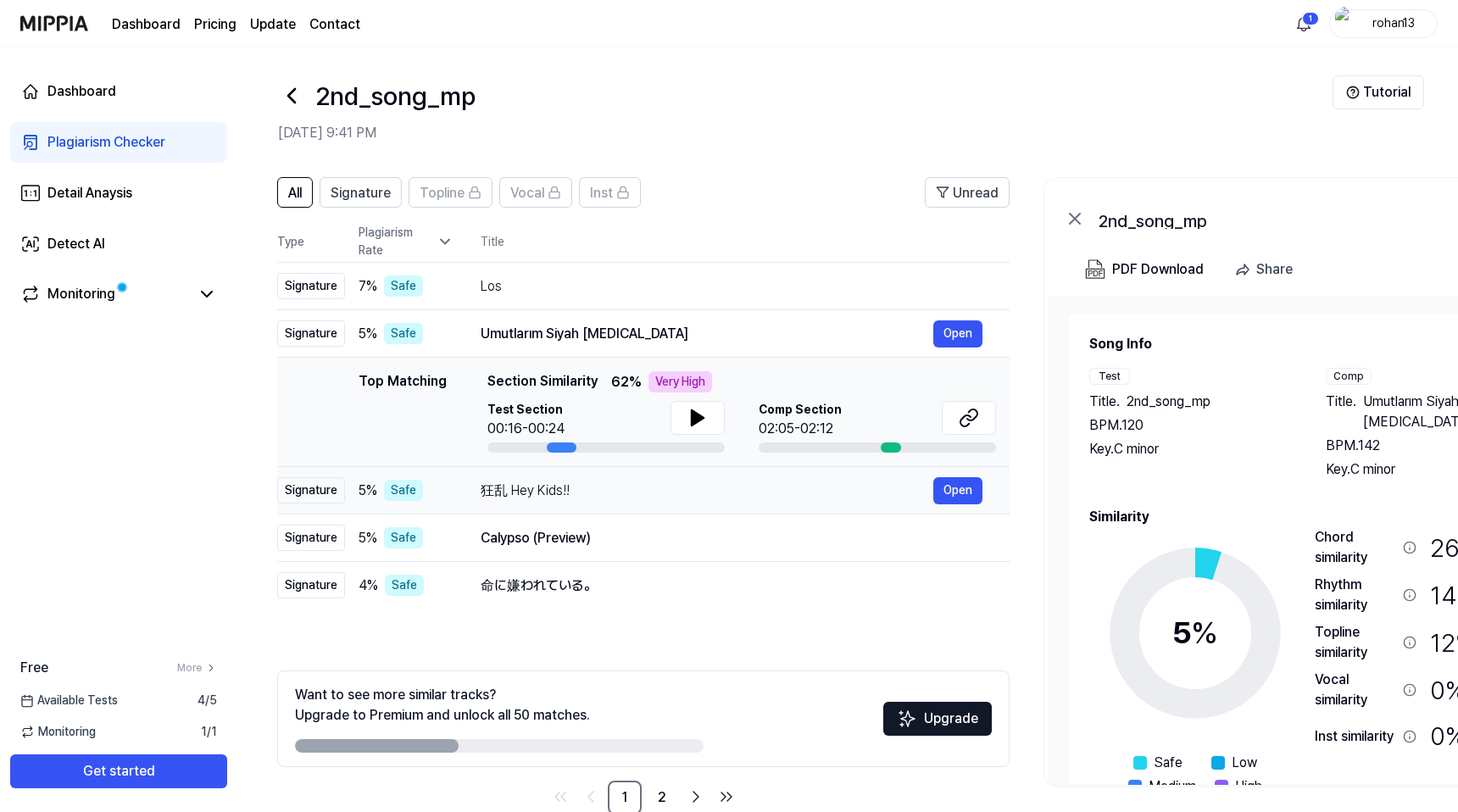
click at [604, 497] on div "狂乱 Hey Kids!!" at bounding box center [706, 491] width 453 height 20
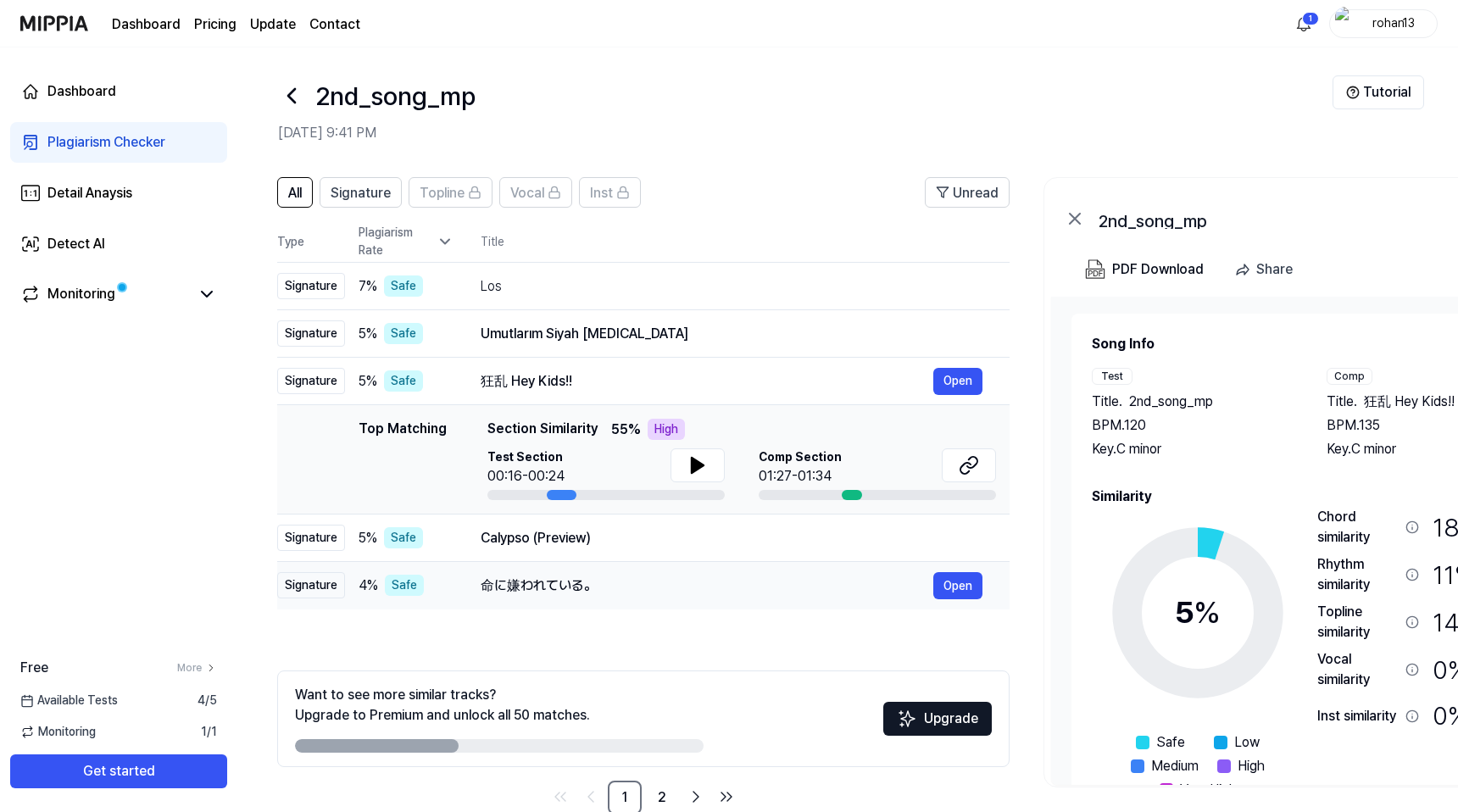
click at [590, 582] on div "命に嫌われている。" at bounding box center [706, 585] width 453 height 20
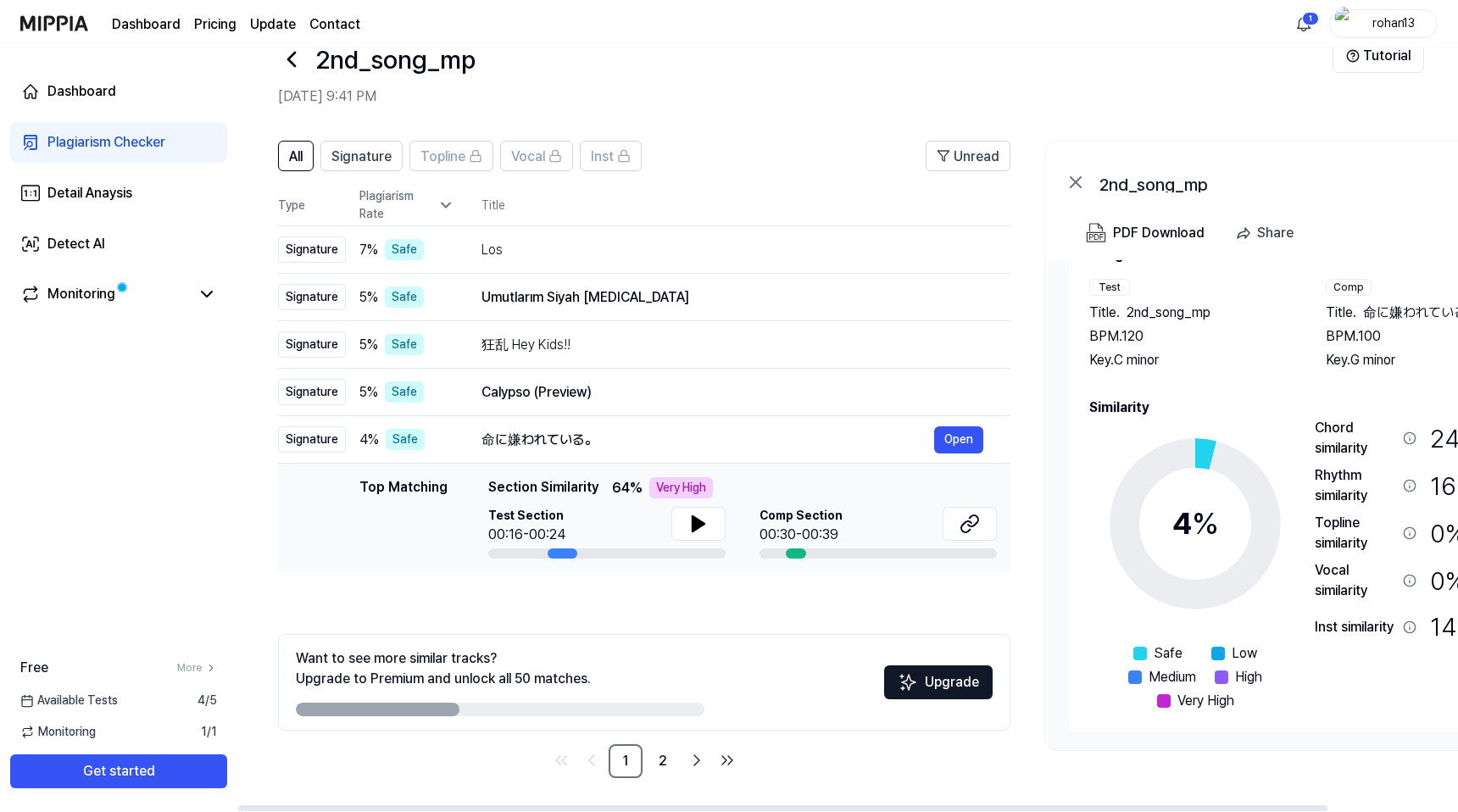
scroll to position [22, 0]
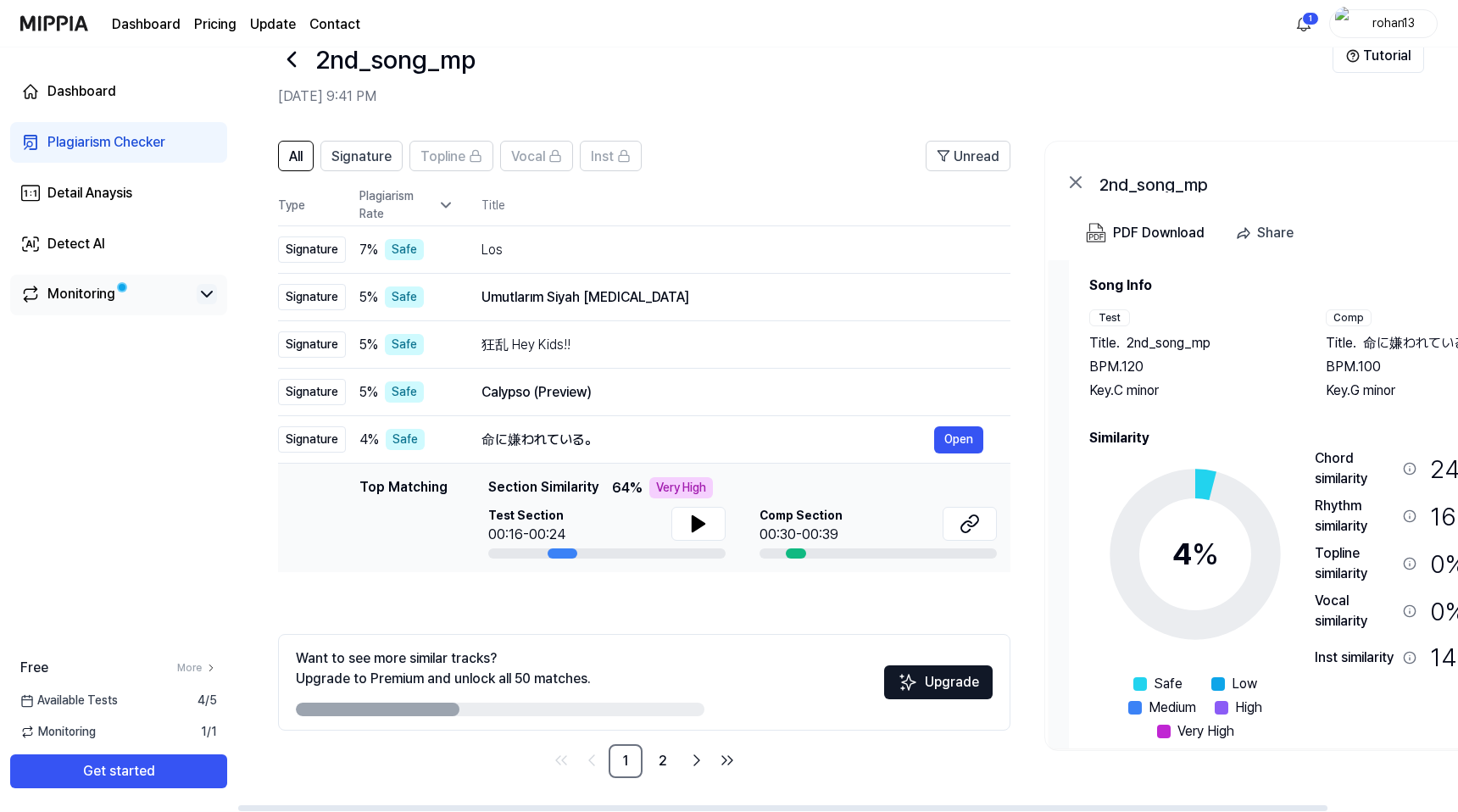
click at [210, 294] on icon at bounding box center [207, 294] width 20 height 20
click at [672, 772] on link "2" at bounding box center [662, 761] width 34 height 34
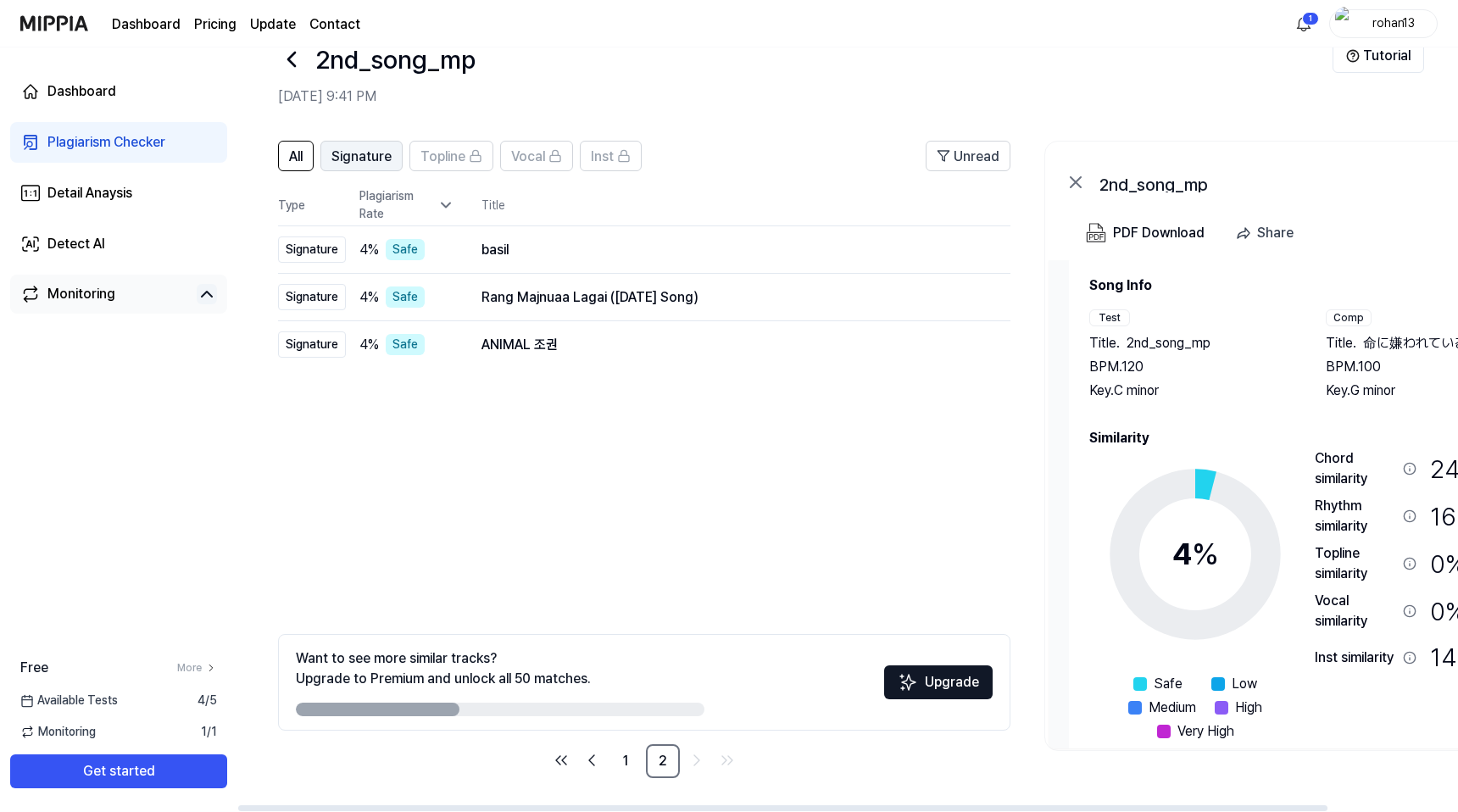
click at [372, 156] on span "Signature" at bounding box center [361, 157] width 60 height 20
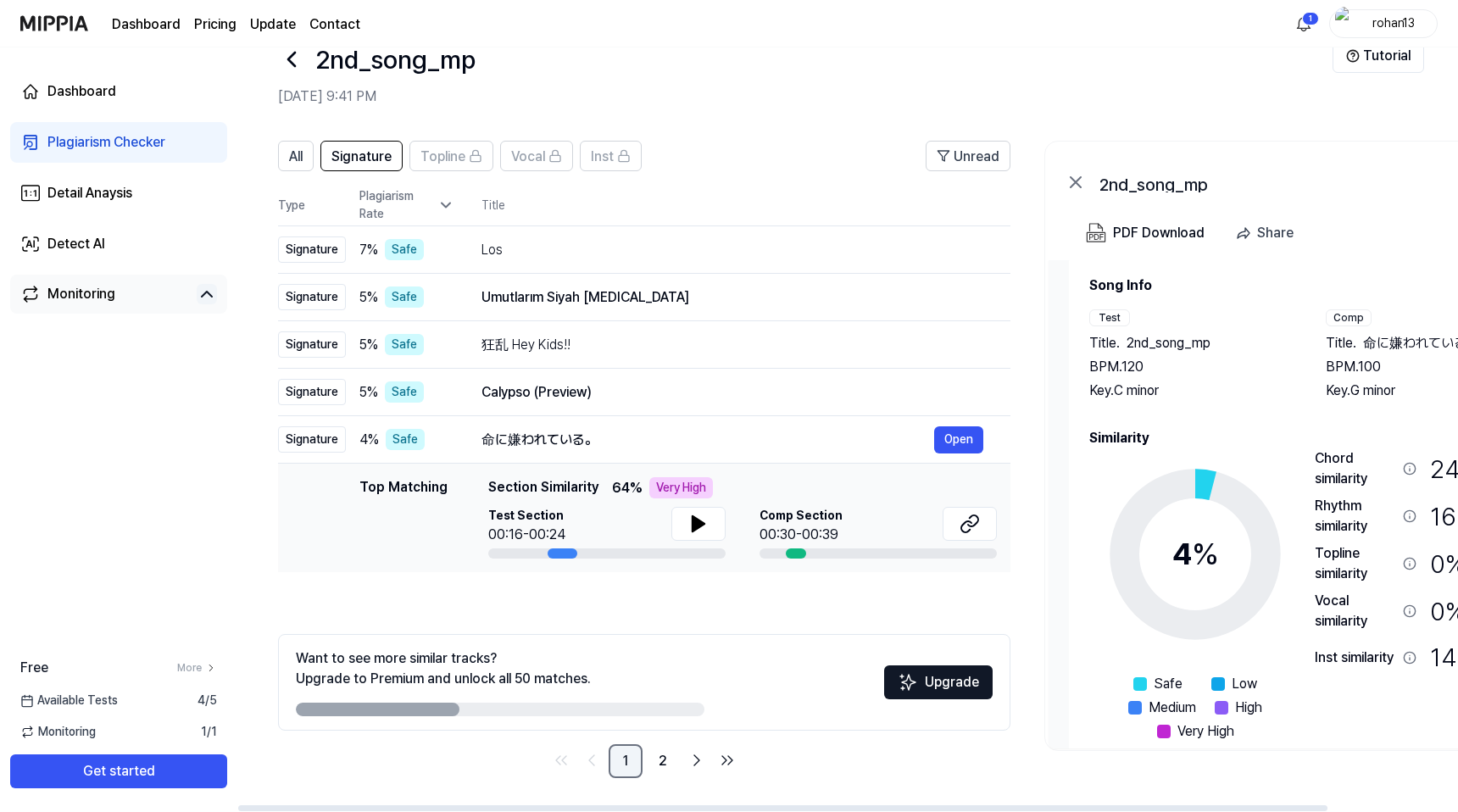
click at [632, 757] on link "1" at bounding box center [625, 761] width 34 height 34
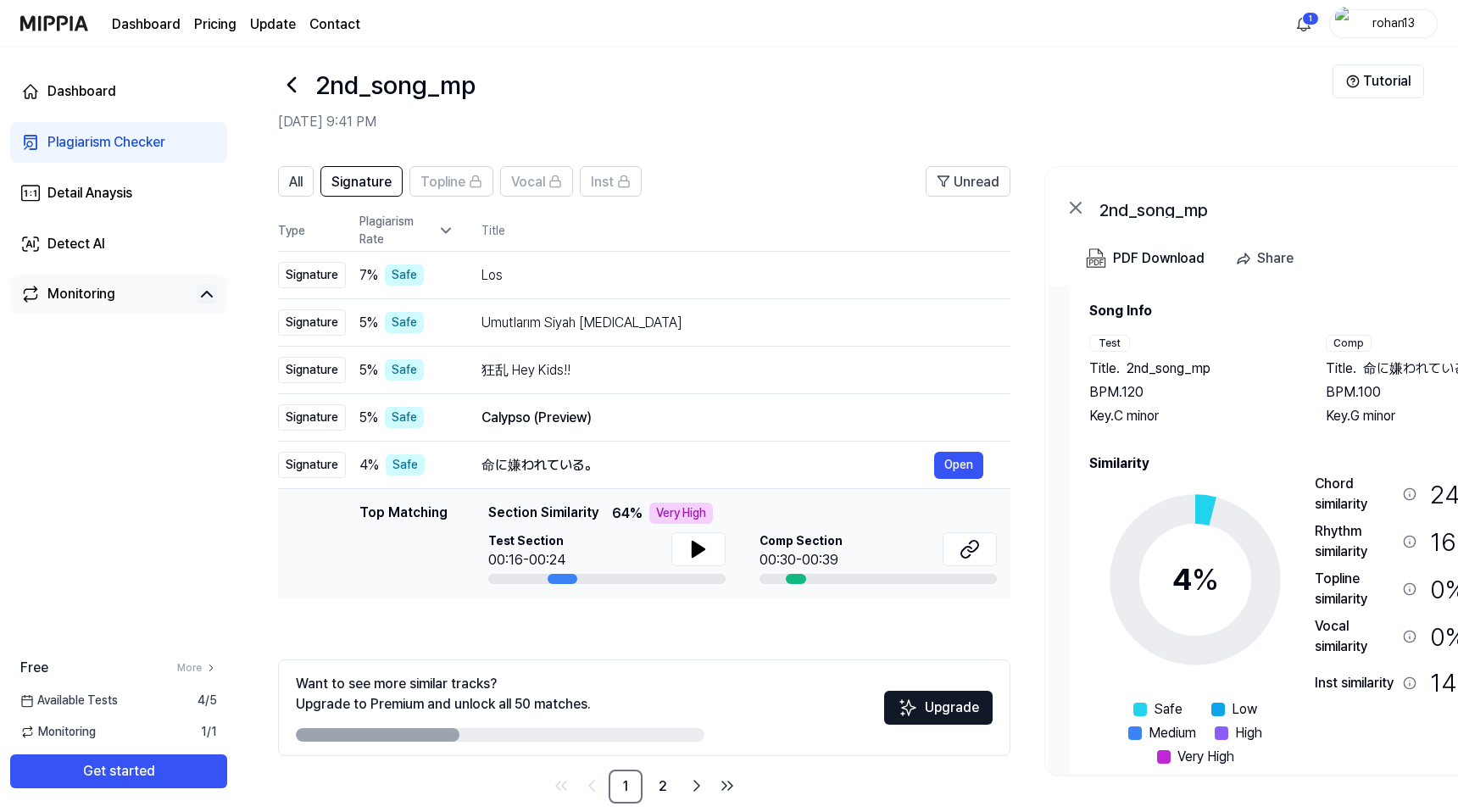
scroll to position [42, 0]
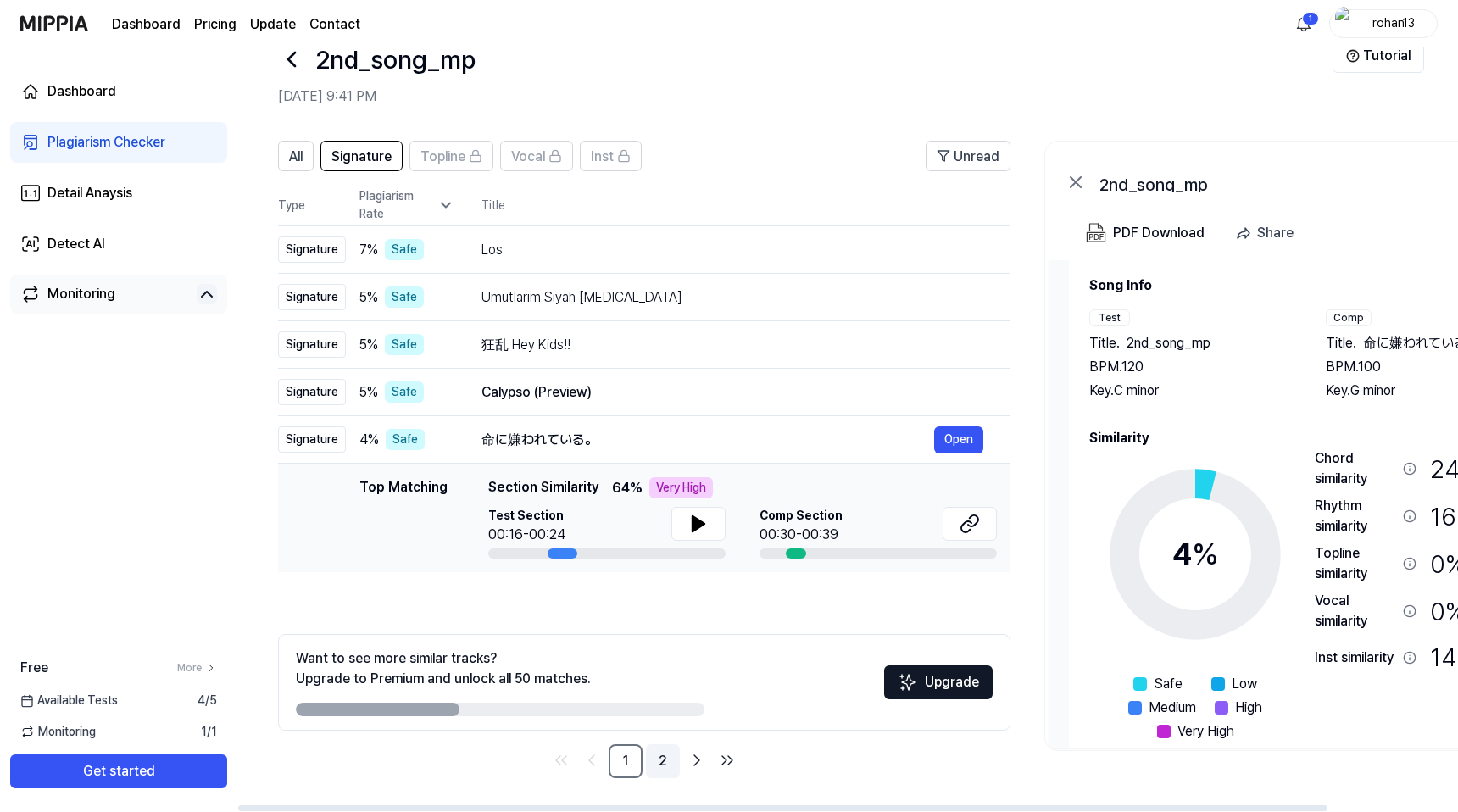
click at [670, 755] on link "2" at bounding box center [662, 761] width 34 height 34
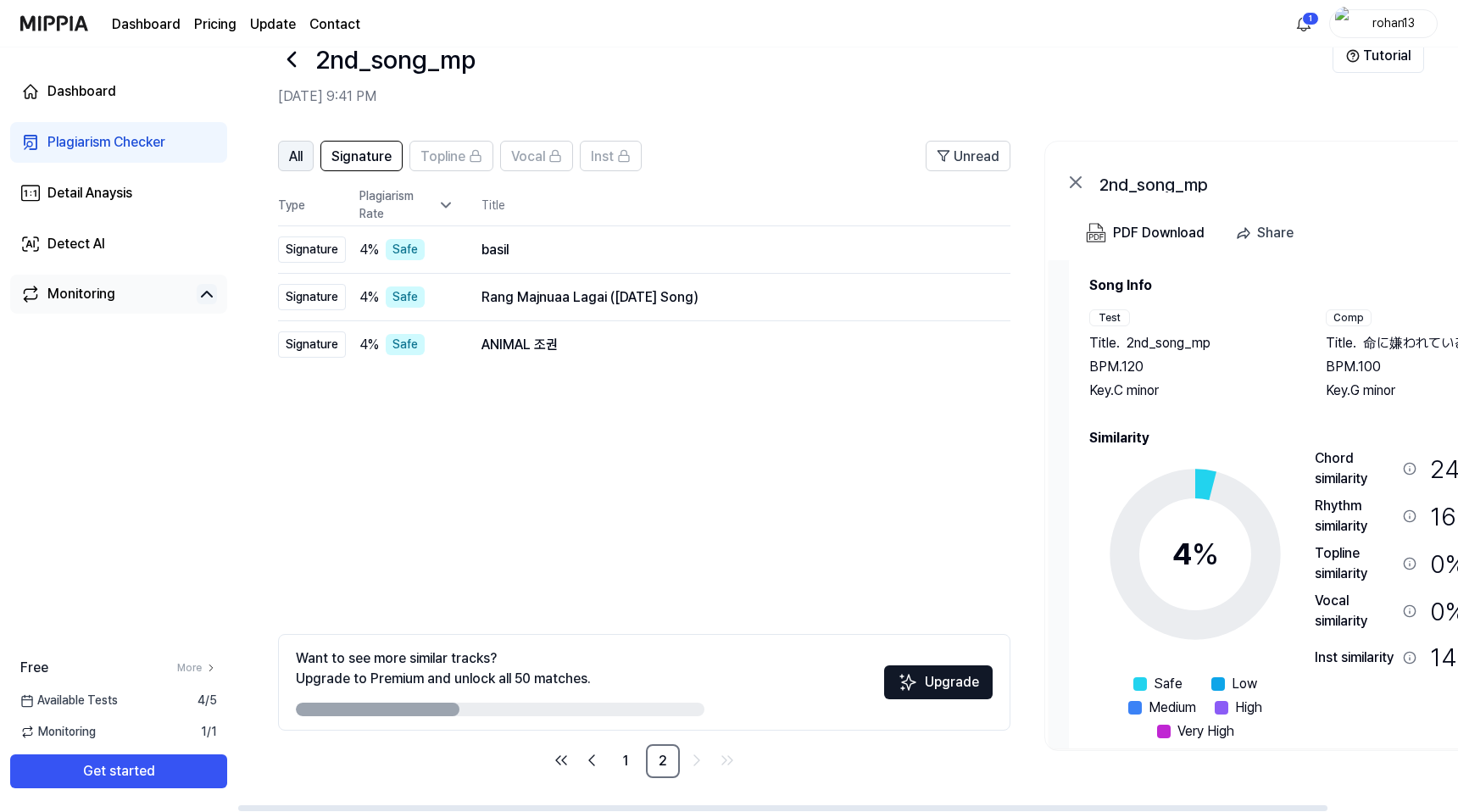
click at [292, 162] on span "All" at bounding box center [296, 157] width 14 height 20
